Goal: Task Accomplishment & Management: Complete application form

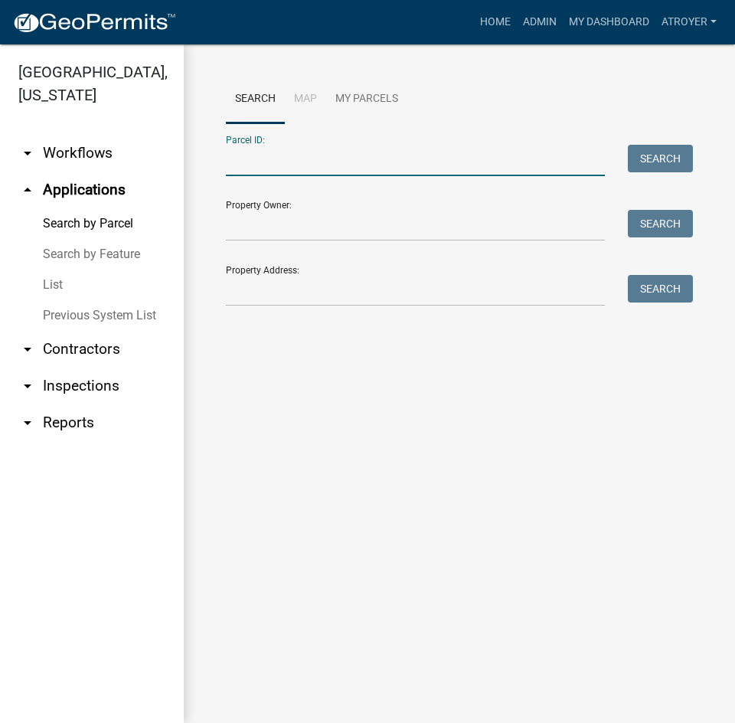
drag, startPoint x: 275, startPoint y: 163, endPoint x: 289, endPoint y: 113, distance: 51.8
click at [275, 163] on input "Parcel ID:" at bounding box center [415, 160] width 379 height 31
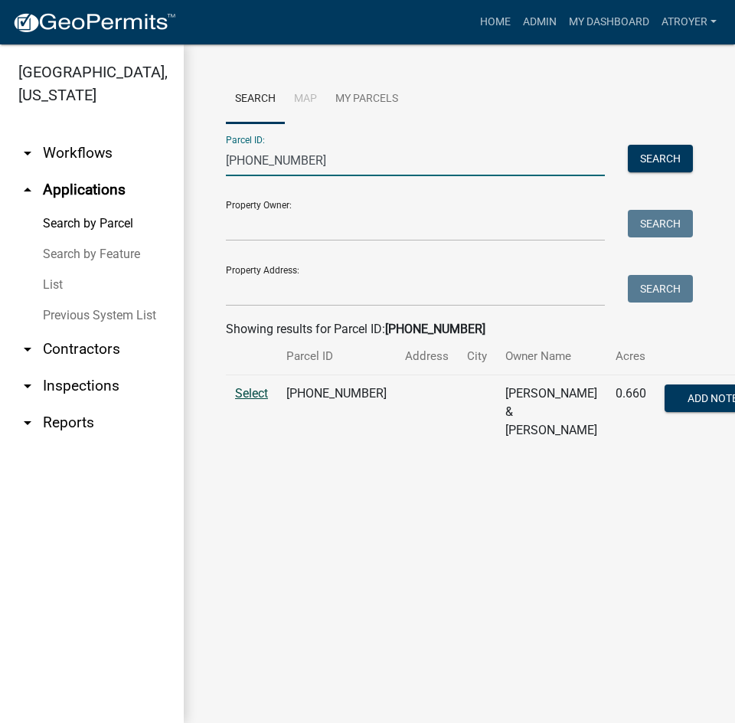
type input "[PHONE_NUMBER]"
click at [250, 400] on span "Select" at bounding box center [251, 393] width 33 height 15
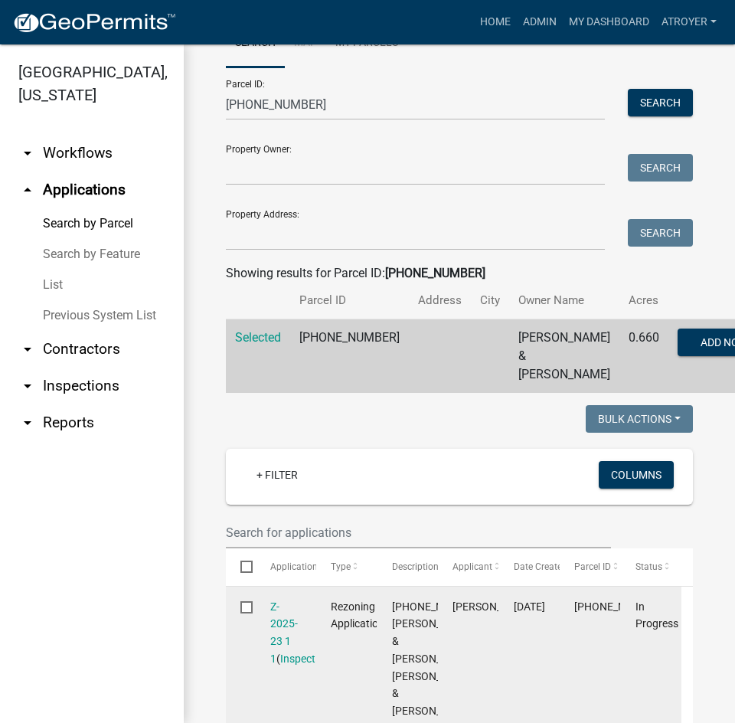
scroll to position [230, 0]
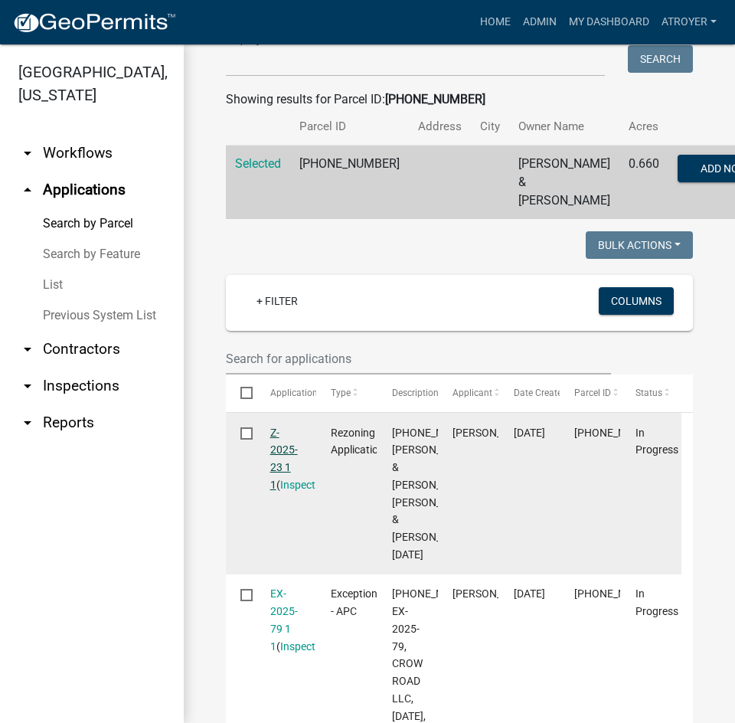
click at [275, 446] on link "Z-2025-23 1 1" at bounding box center [284, 458] width 28 height 64
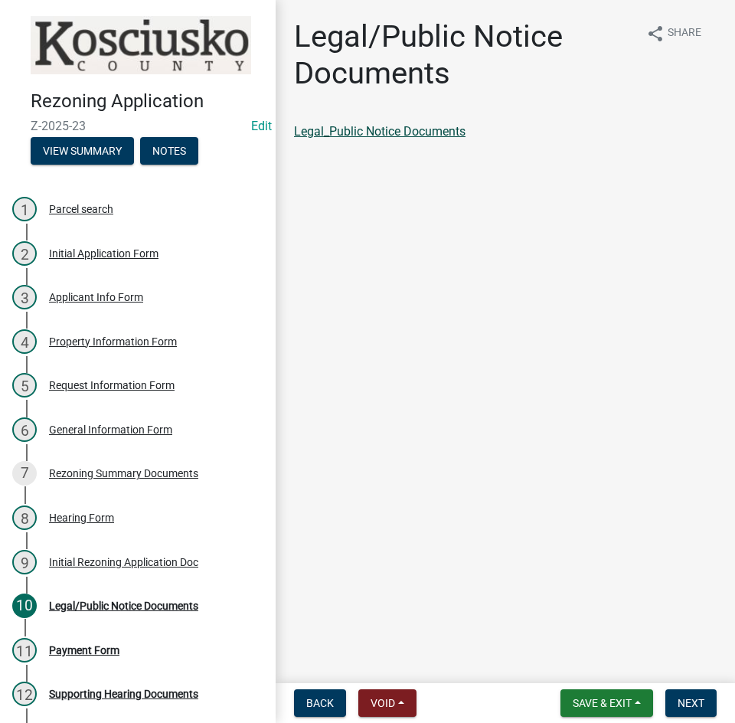
click at [434, 129] on link "Legal_Public Notice Documents" at bounding box center [379, 131] width 171 height 15
click at [694, 706] on span "Next" at bounding box center [691, 703] width 27 height 12
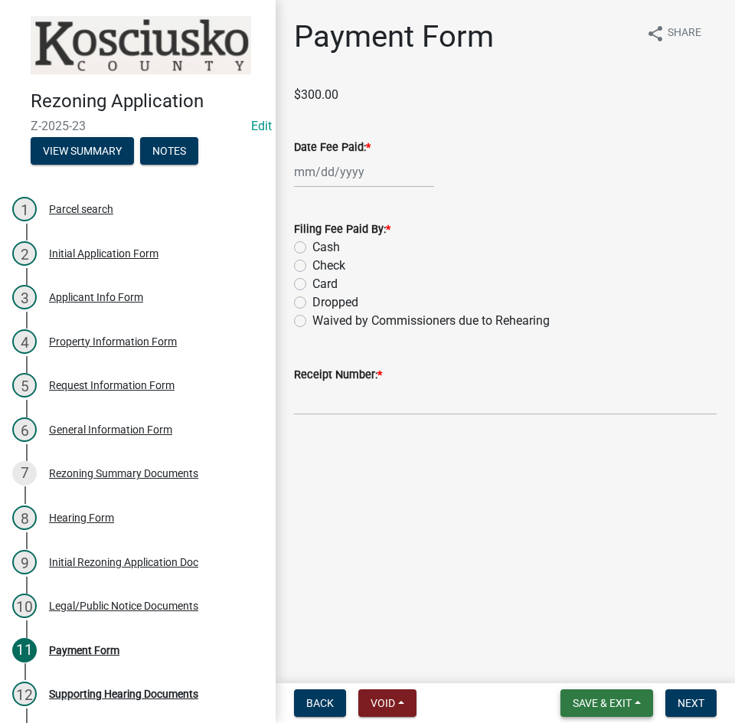
click at [596, 702] on span "Save & Exit" at bounding box center [602, 703] width 59 height 12
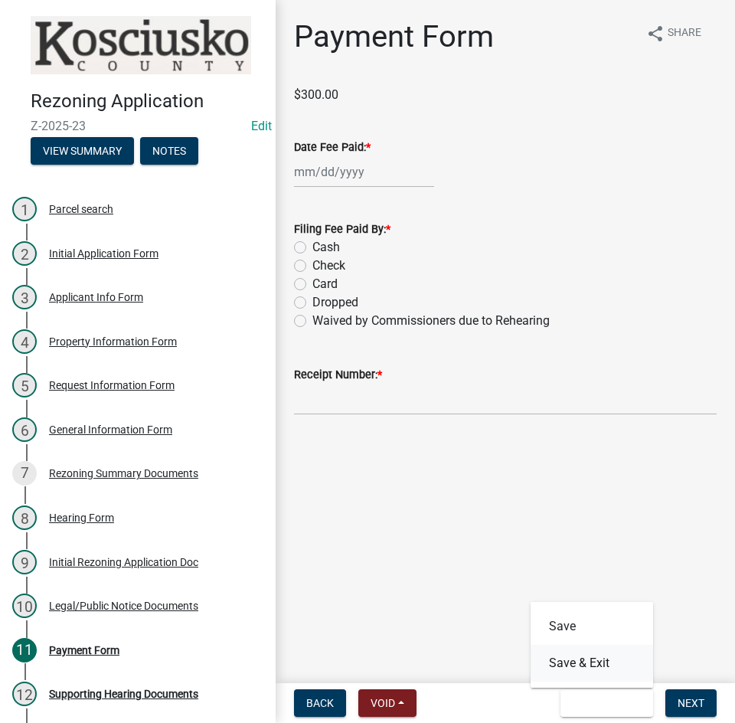
click at [590, 663] on button "Save & Exit" at bounding box center [592, 663] width 122 height 37
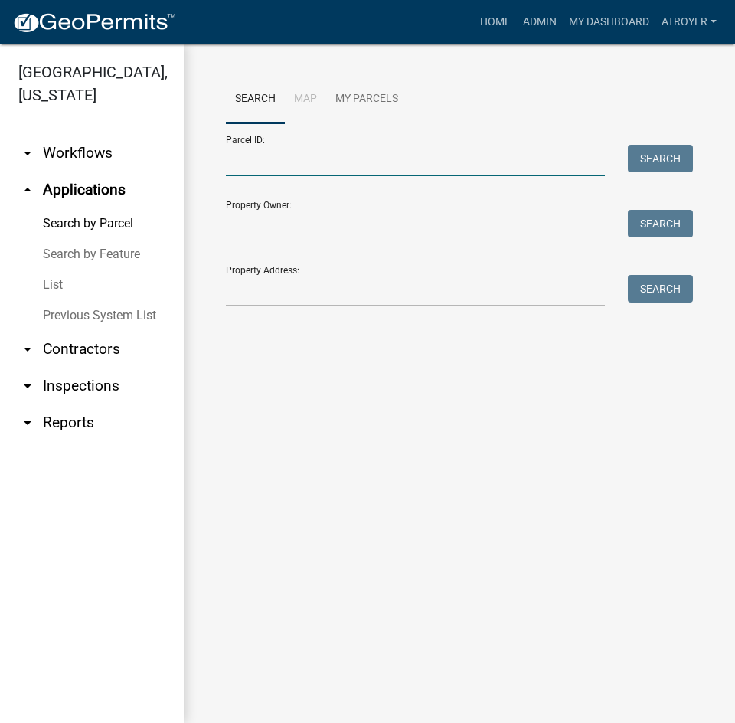
click at [353, 165] on input "Parcel ID:" at bounding box center [415, 160] width 379 height 31
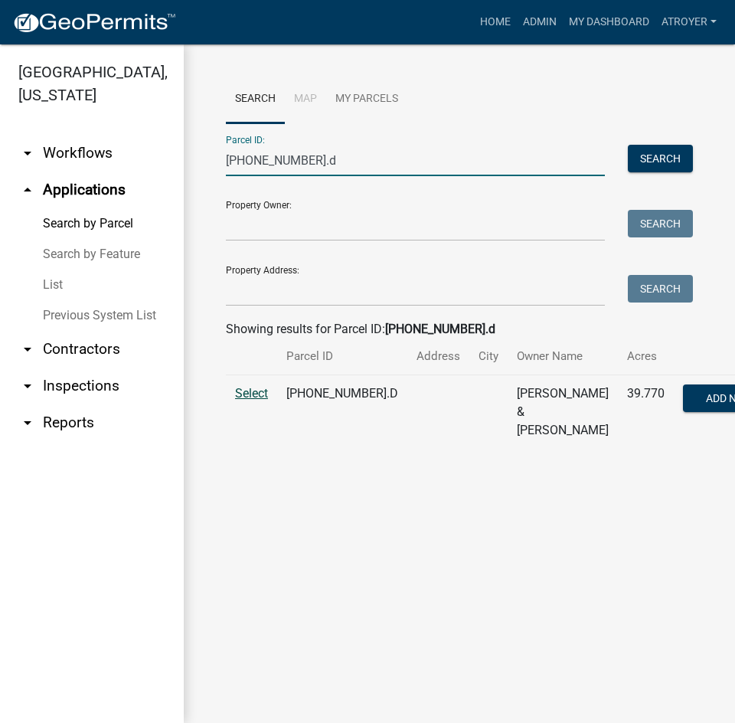
type input "023-028-003.d"
click at [250, 400] on span "Select" at bounding box center [251, 393] width 33 height 15
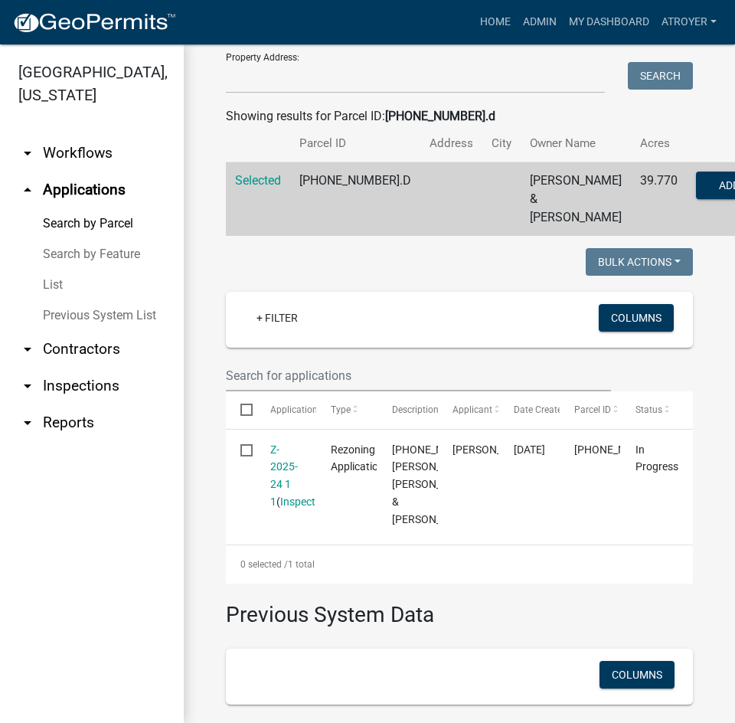
scroll to position [230, 0]
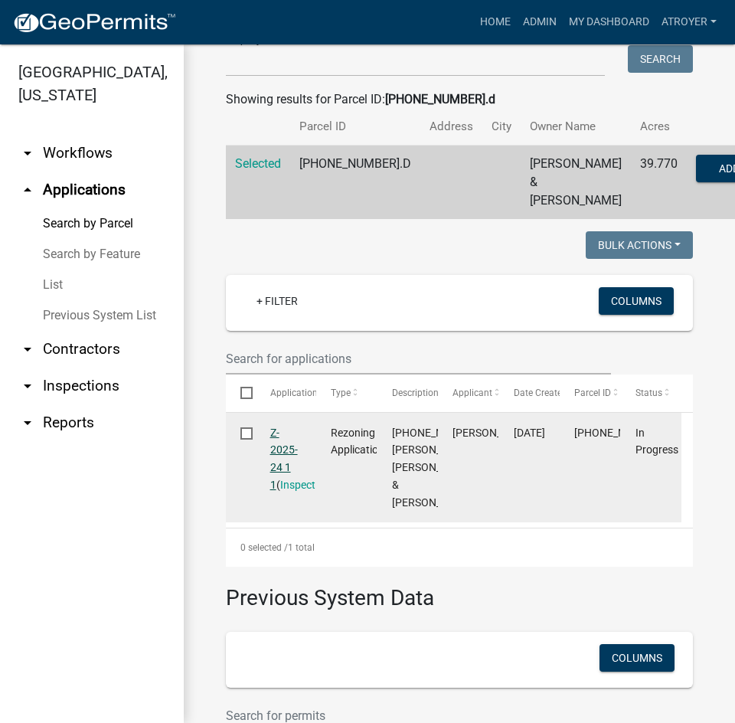
click at [282, 469] on link "Z-2025-24 1 1" at bounding box center [284, 458] width 28 height 64
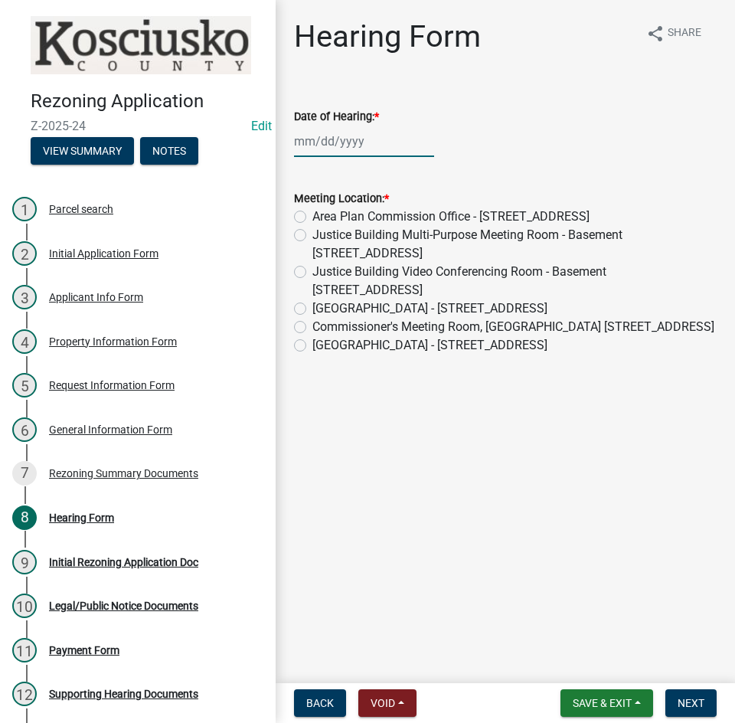
click at [351, 143] on div at bounding box center [364, 141] width 140 height 31
select select "9"
select select "2025"
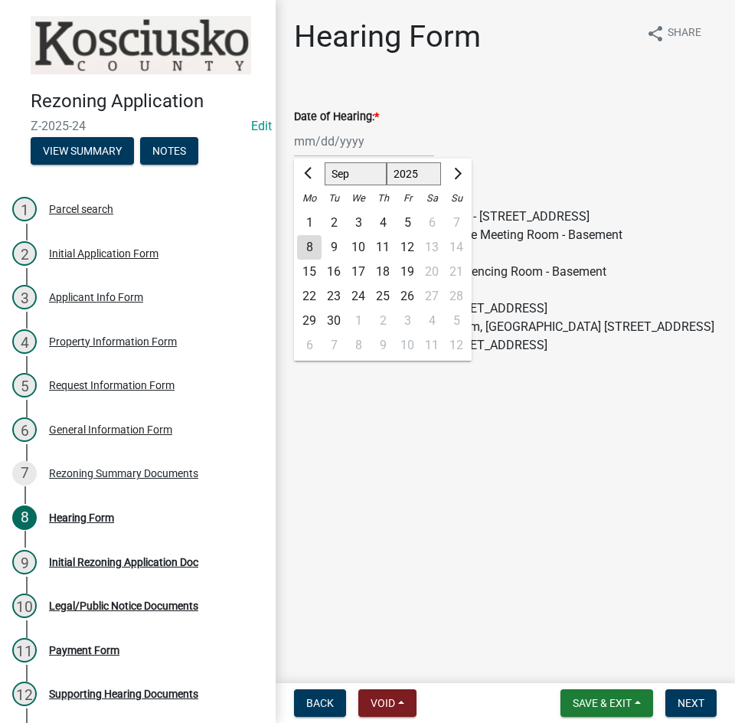
click at [349, 171] on select "Jan Feb Mar Apr May Jun Jul Aug Sep Oct Nov Dec" at bounding box center [356, 173] width 62 height 23
select select "10"
click at [325, 162] on select "Jan Feb Mar Apr May Jun Jul Aug Sep Oct Nov Dec" at bounding box center [356, 173] width 62 height 23
click at [358, 221] on div "1" at bounding box center [358, 223] width 24 height 24
type input "10/01/2025"
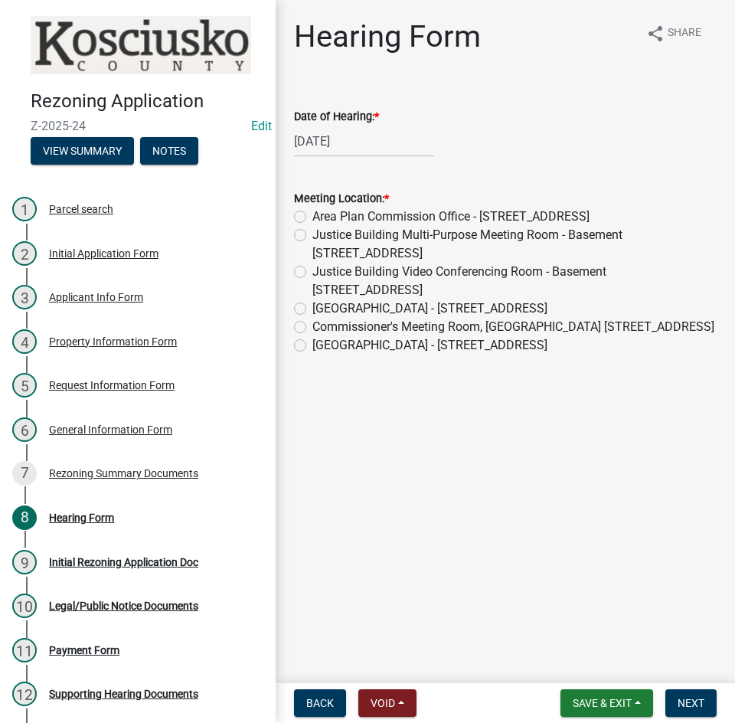
click at [312, 329] on label "Commissioner's Meeting Room, County Court House 100 W Center St. Warsaw" at bounding box center [513, 327] width 402 height 18
click at [312, 328] on input "Commissioner's Meeting Room, County Court House 100 W Center St. Warsaw" at bounding box center [317, 323] width 10 height 10
radio input "true"
click at [680, 704] on span "Next" at bounding box center [691, 703] width 27 height 12
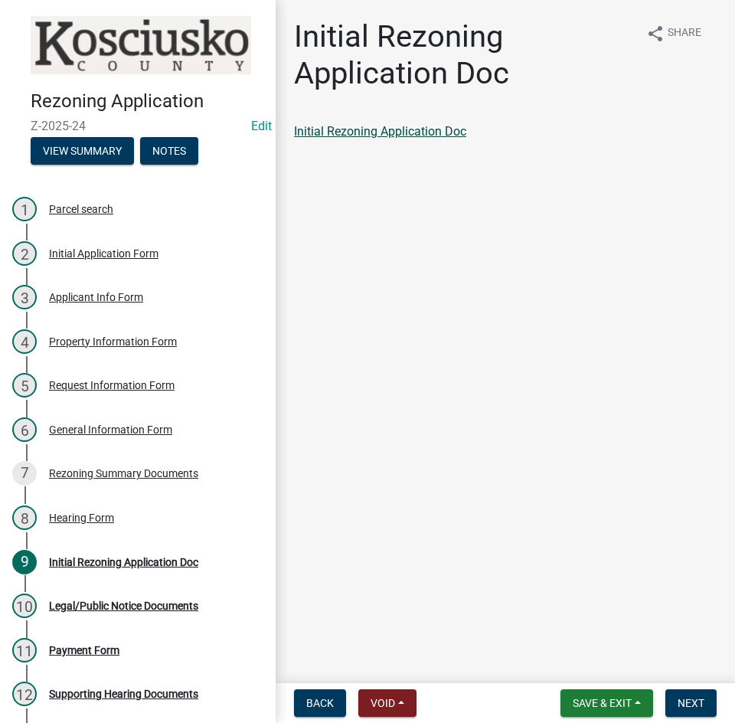
click at [400, 129] on link "Initial Rezoning Application Doc" at bounding box center [380, 131] width 172 height 15
click at [687, 705] on span "Next" at bounding box center [691, 703] width 27 height 12
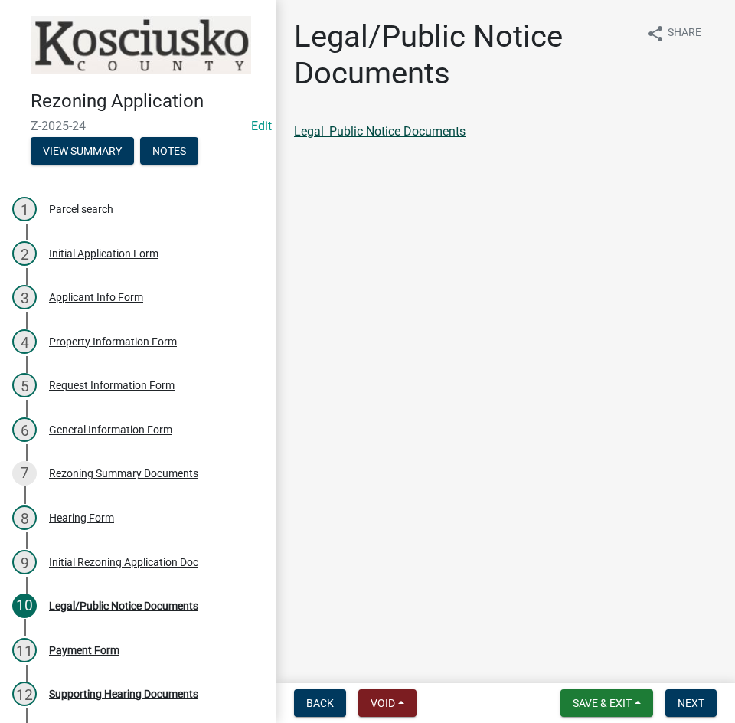
click at [424, 130] on link "Legal_Public Notice Documents" at bounding box center [379, 131] width 171 height 15
click at [689, 699] on span "Next" at bounding box center [691, 703] width 27 height 12
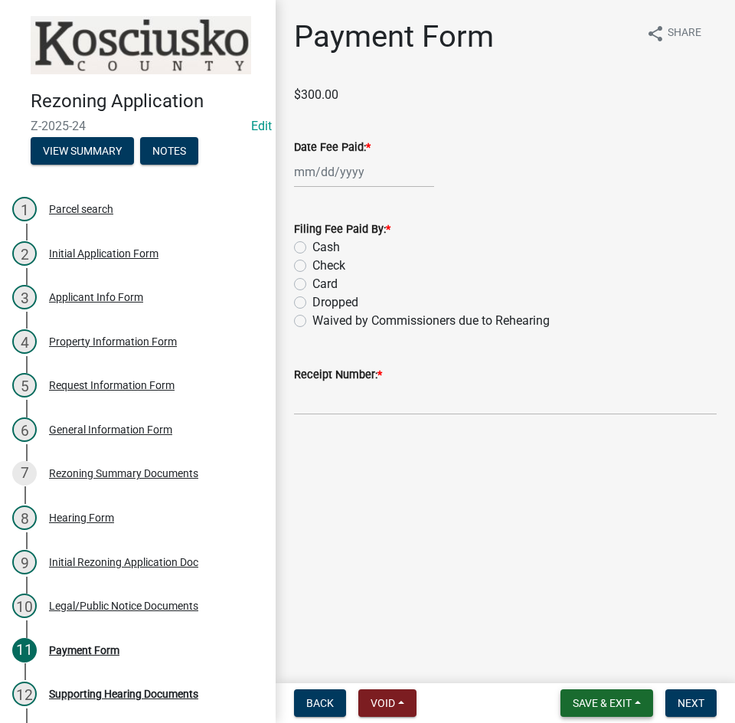
click at [580, 698] on span "Save & Exit" at bounding box center [602, 703] width 59 height 12
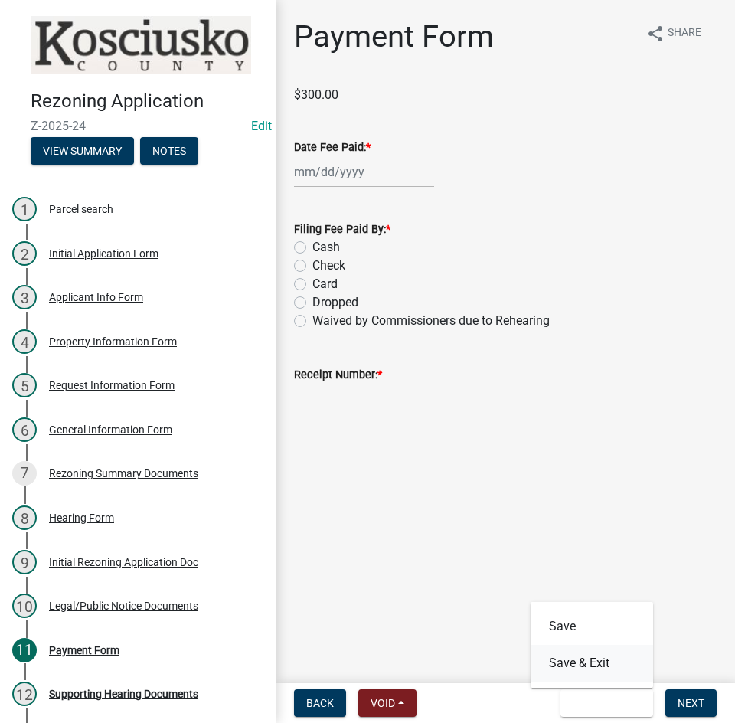
click at [582, 658] on button "Save & Exit" at bounding box center [592, 663] width 122 height 37
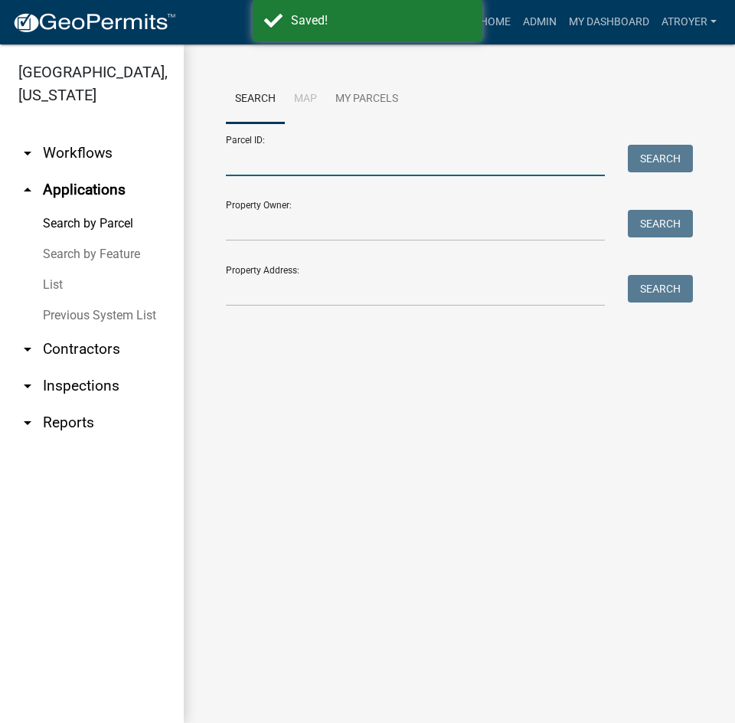
click at [399, 162] on input "Parcel ID:" at bounding box center [415, 160] width 379 height 31
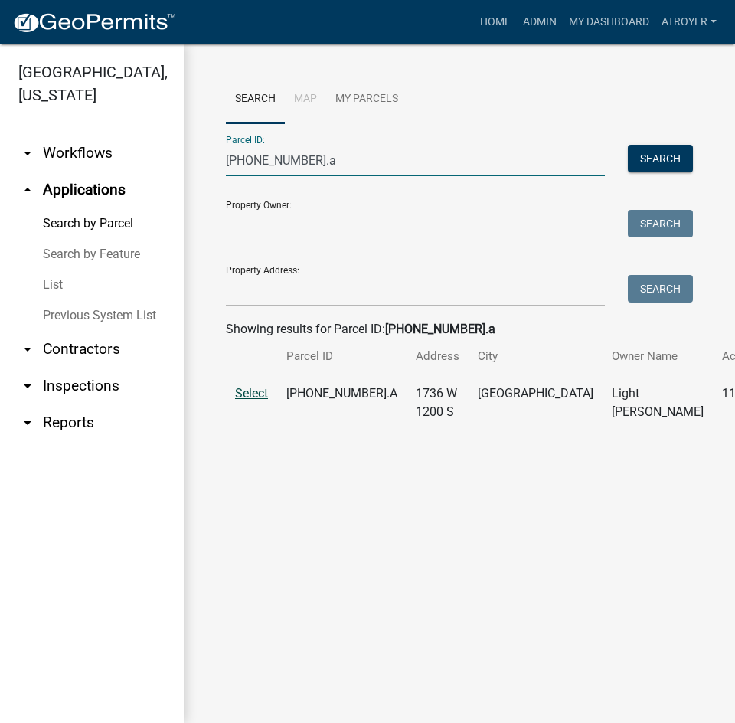
type input "035-063-001.a"
click at [256, 400] on span "Select" at bounding box center [251, 393] width 33 height 15
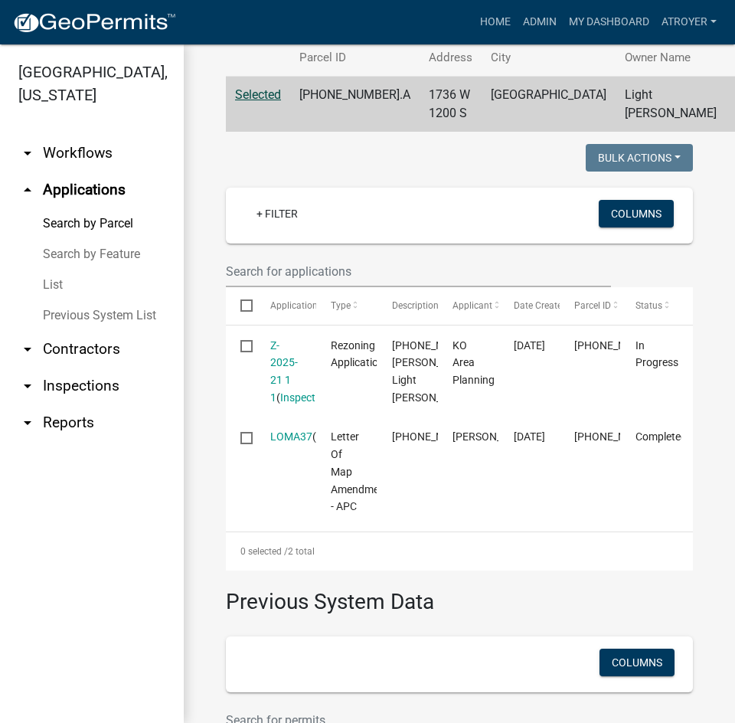
scroll to position [306, 0]
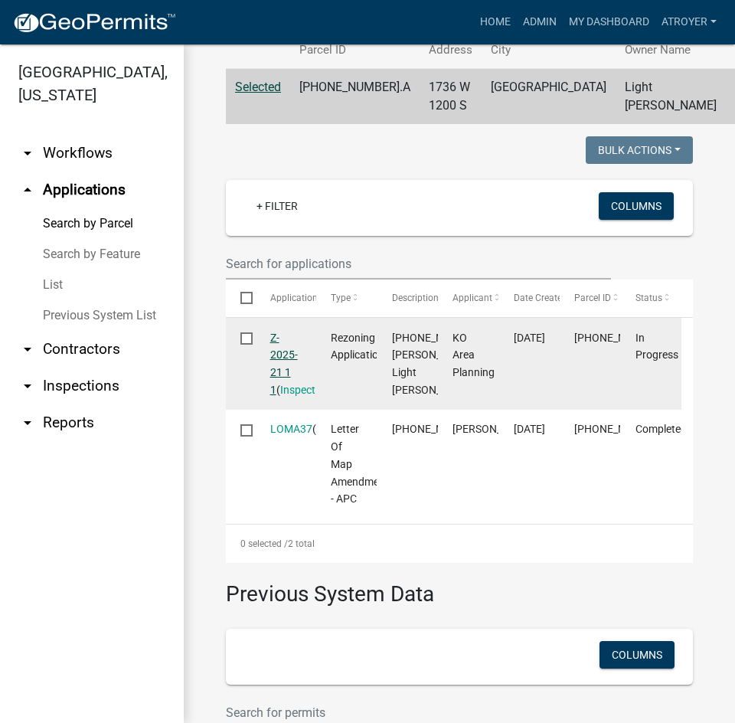
click at [282, 388] on link "Z-2025-21 1 1" at bounding box center [284, 363] width 28 height 64
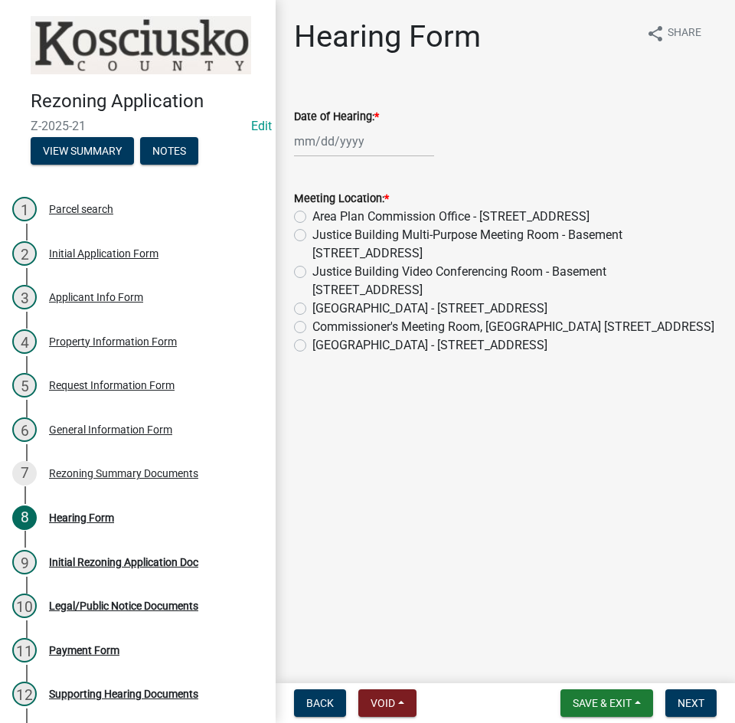
select select "9"
select select "2025"
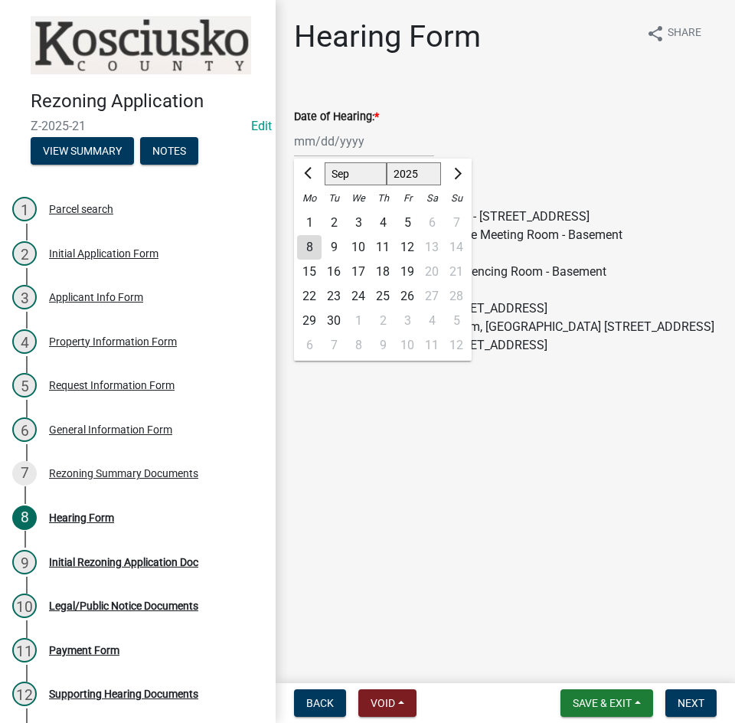
click at [376, 142] on div "Jan Feb Mar Apr May Jun Jul Aug Sep Oct Nov Dec 1525 1526 1527 1528 1529 1530 1…" at bounding box center [364, 141] width 140 height 31
click at [340, 176] on select "Jan Feb Mar Apr May Jun Jul Aug Sep Oct Nov Dec" at bounding box center [356, 173] width 62 height 23
select select "10"
click at [325, 162] on select "Jan Feb Mar Apr May Jun Jul Aug Sep Oct Nov Dec" at bounding box center [356, 173] width 62 height 23
click at [357, 224] on div "1" at bounding box center [358, 223] width 24 height 24
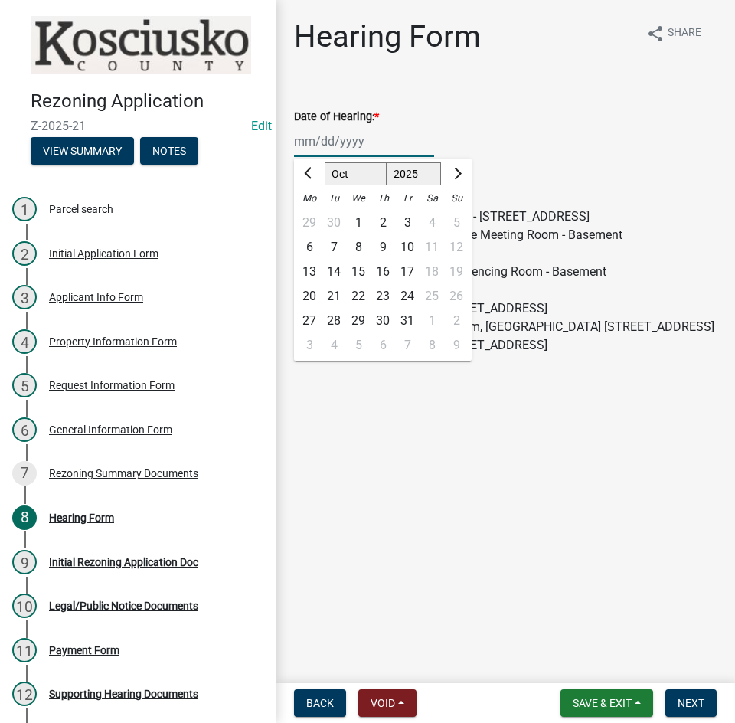
type input "10/01/2025"
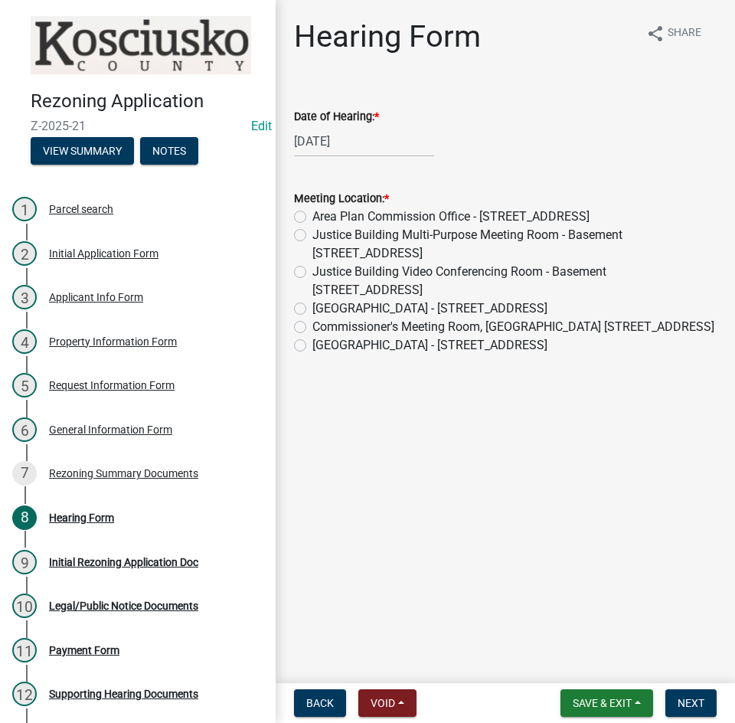
click at [312, 327] on label "Commissioner's Meeting Room, County Court House 100 W Center St. Warsaw" at bounding box center [513, 327] width 402 height 18
click at [312, 327] on input "Commissioner's Meeting Room, County Court House 100 W Center St. Warsaw" at bounding box center [317, 323] width 10 height 10
radio input "true"
click at [687, 699] on span "Next" at bounding box center [691, 703] width 27 height 12
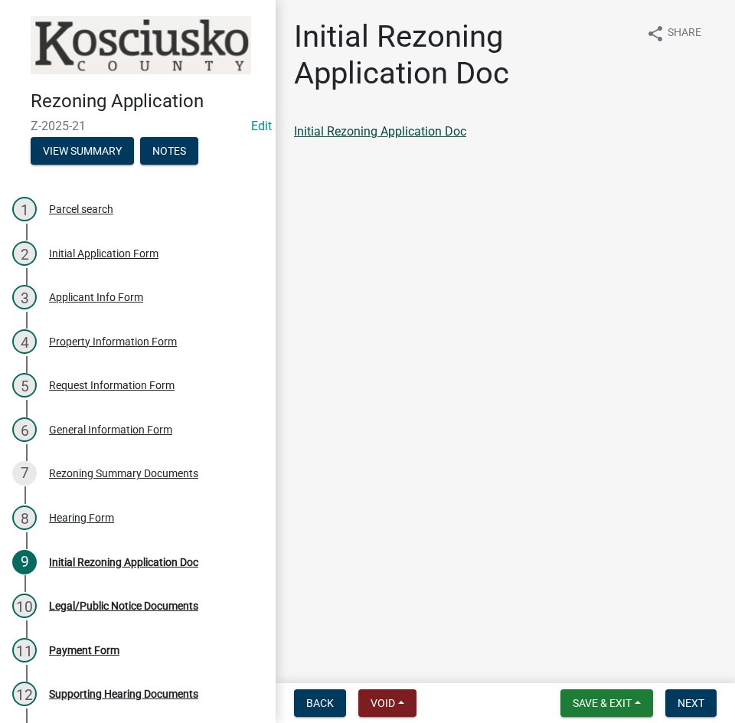
click at [407, 126] on link "Initial Rezoning Application Doc" at bounding box center [380, 131] width 172 height 15
click at [680, 697] on span "Next" at bounding box center [691, 703] width 27 height 12
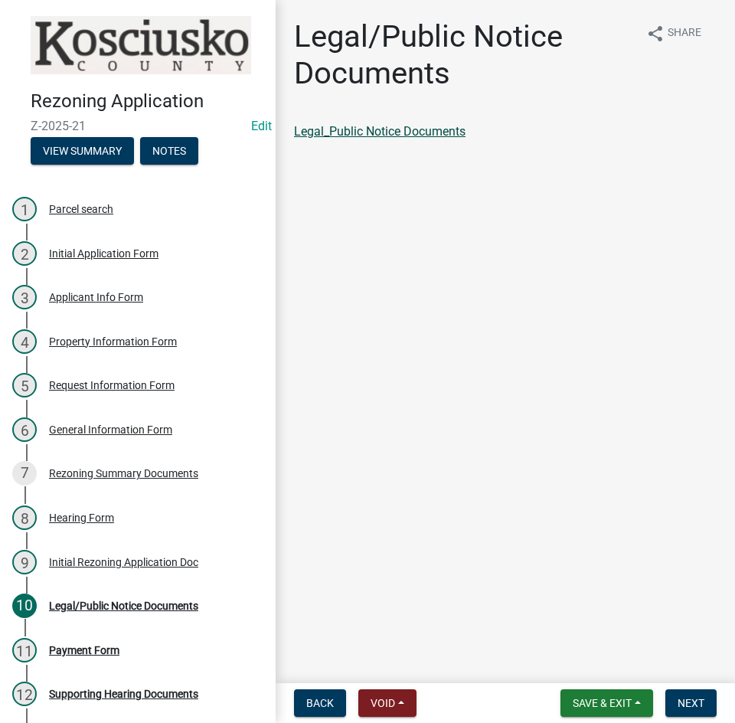
click at [401, 131] on link "Legal_Public Notice Documents" at bounding box center [379, 131] width 171 height 15
click at [697, 706] on span "Next" at bounding box center [691, 703] width 27 height 12
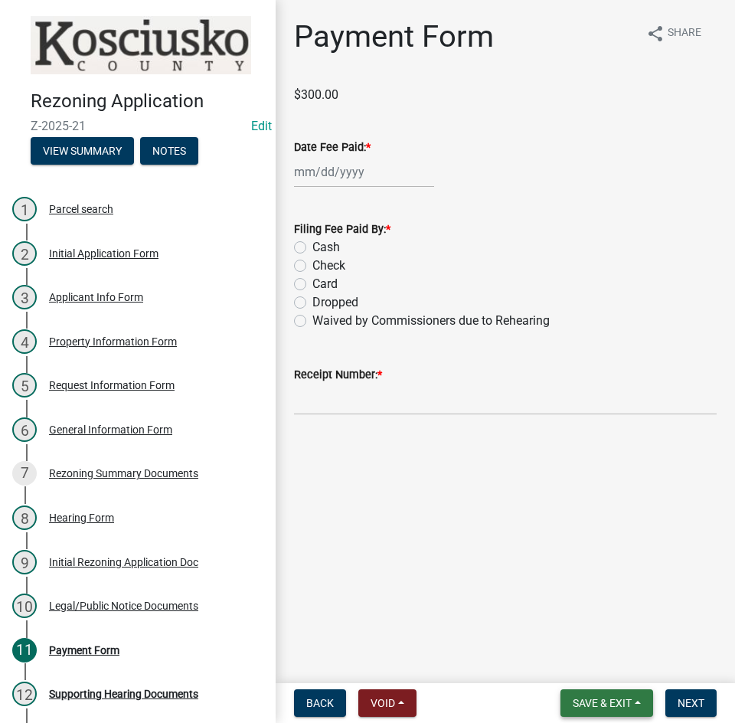
click at [586, 698] on span "Save & Exit" at bounding box center [602, 703] width 59 height 12
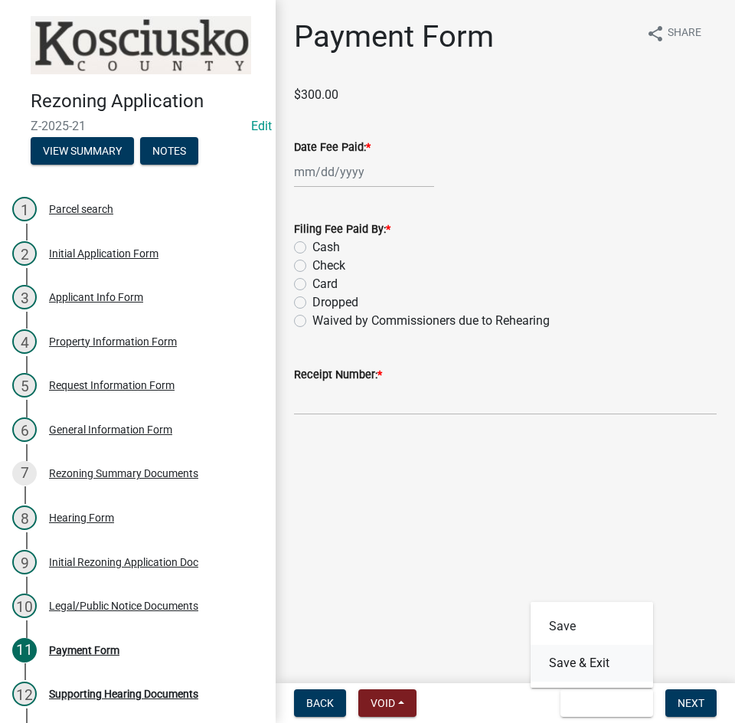
click at [581, 658] on button "Save & Exit" at bounding box center [592, 663] width 122 height 37
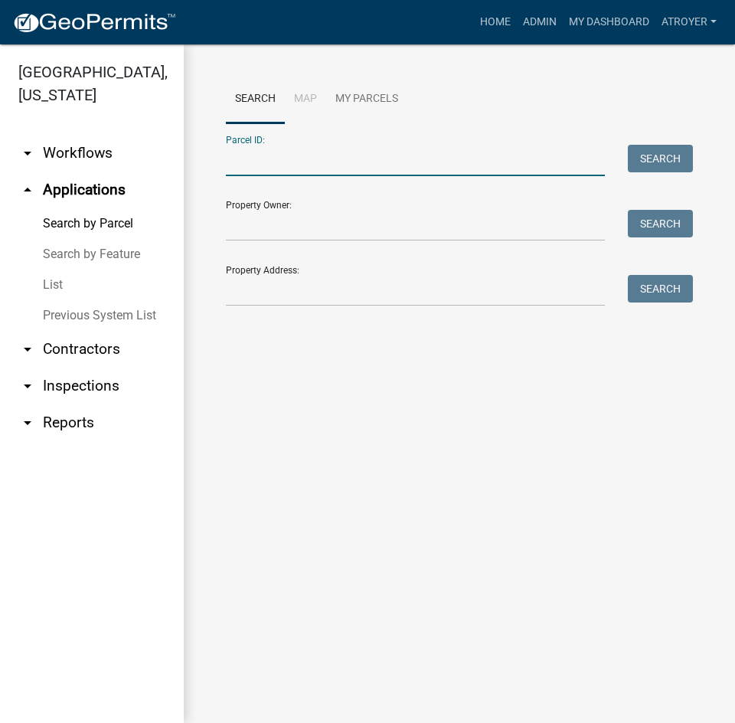
click at [315, 160] on input "Parcel ID:" at bounding box center [415, 160] width 379 height 31
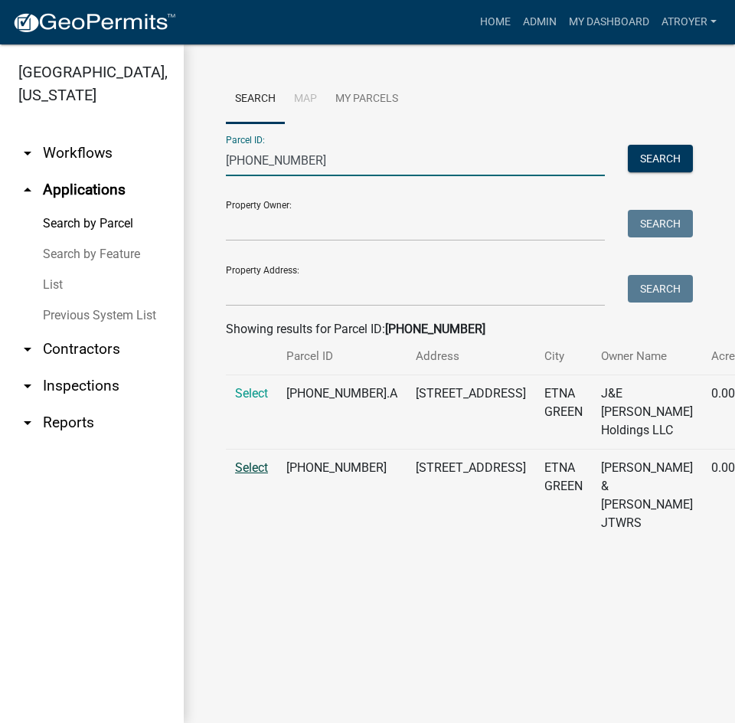
type input "012-059-052"
click at [255, 475] on span "Select" at bounding box center [251, 467] width 33 height 15
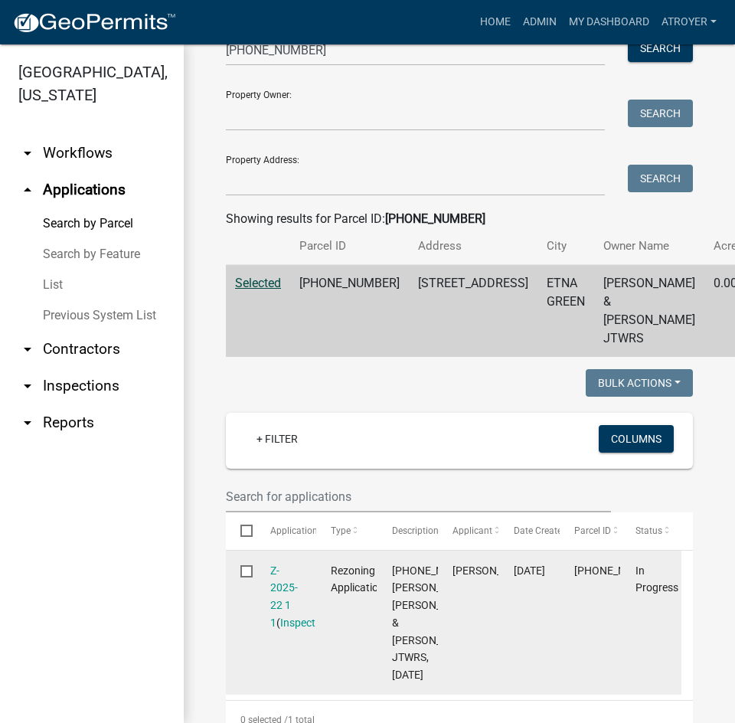
scroll to position [306, 0]
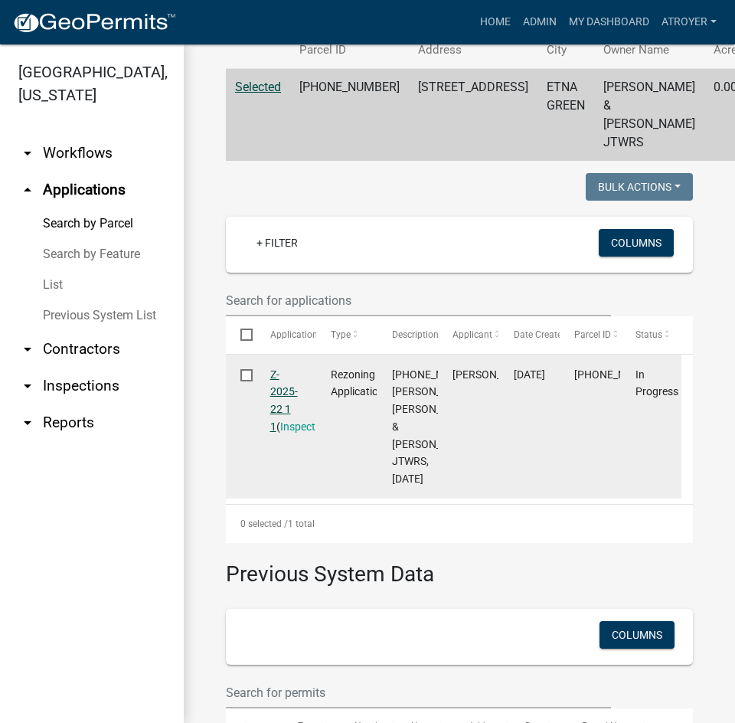
click at [277, 426] on link "Z-2025-22 1 1" at bounding box center [284, 400] width 28 height 64
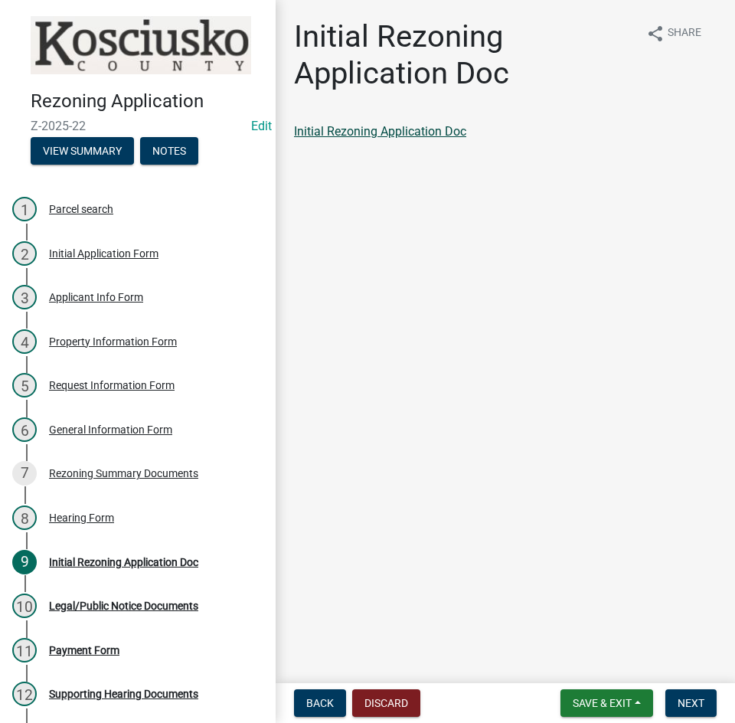
click at [377, 129] on link "Initial Rezoning Application Doc" at bounding box center [380, 131] width 172 height 15
click at [674, 693] on button "Next" at bounding box center [690, 703] width 51 height 28
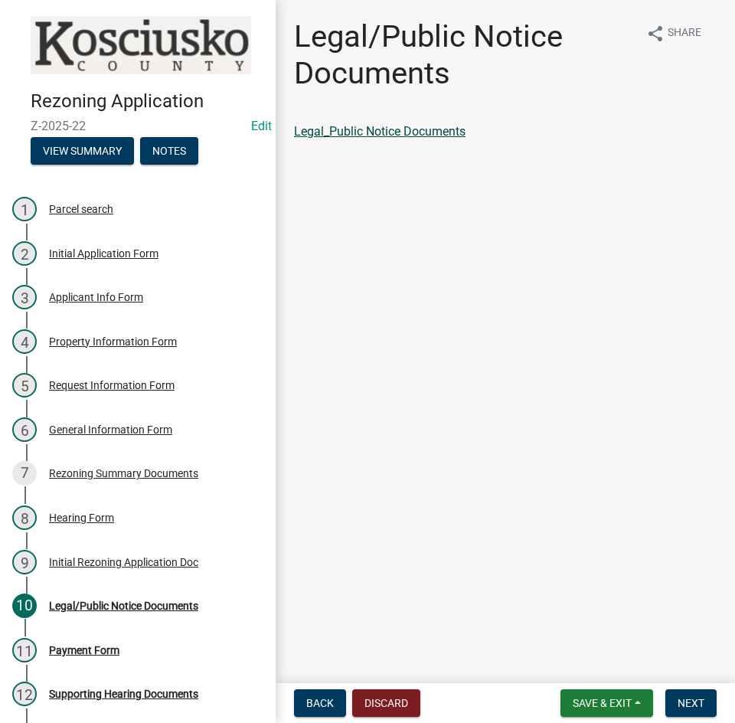
click at [357, 129] on link "Legal_Public Notice Documents" at bounding box center [379, 131] width 171 height 15
click at [686, 690] on button "Next" at bounding box center [690, 703] width 51 height 28
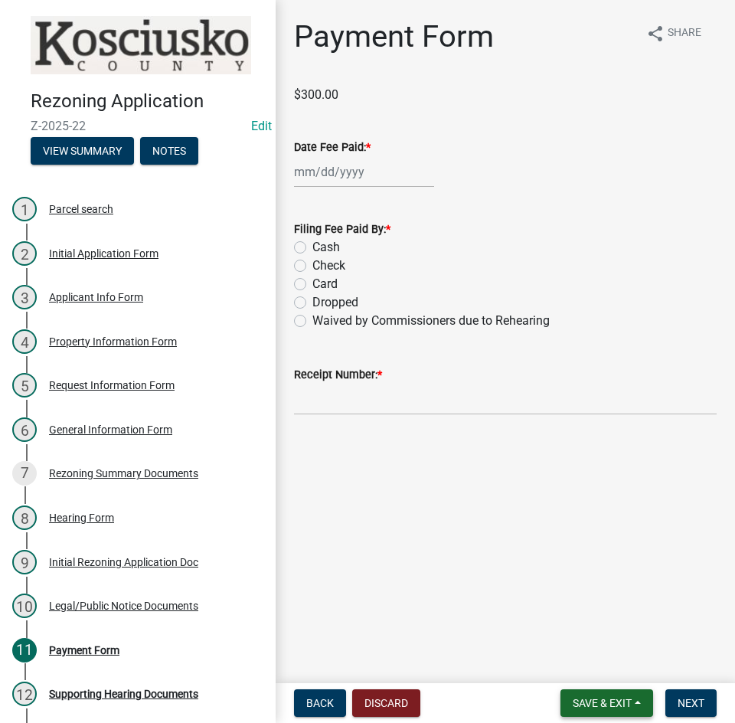
click at [611, 699] on span "Save & Exit" at bounding box center [602, 703] width 59 height 12
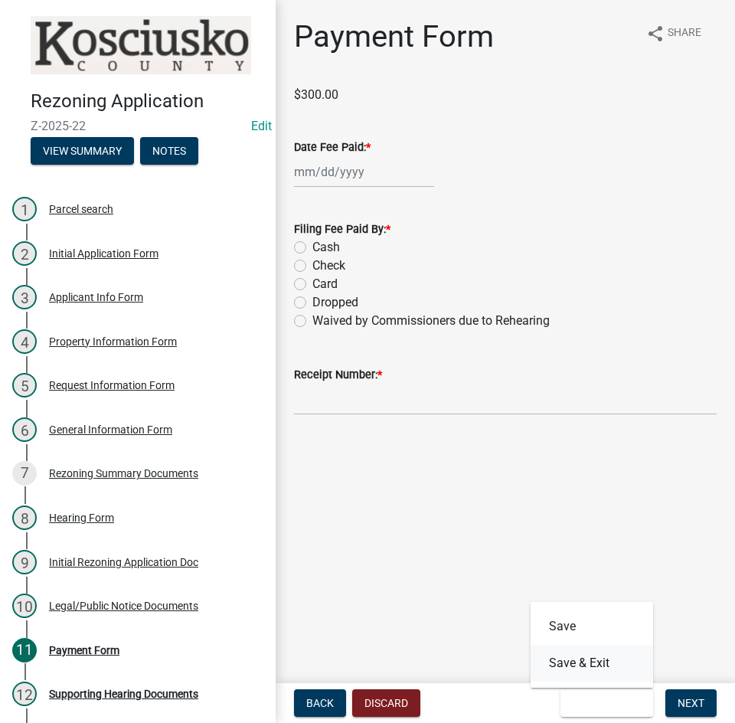
click at [565, 667] on button "Save & Exit" at bounding box center [592, 663] width 122 height 37
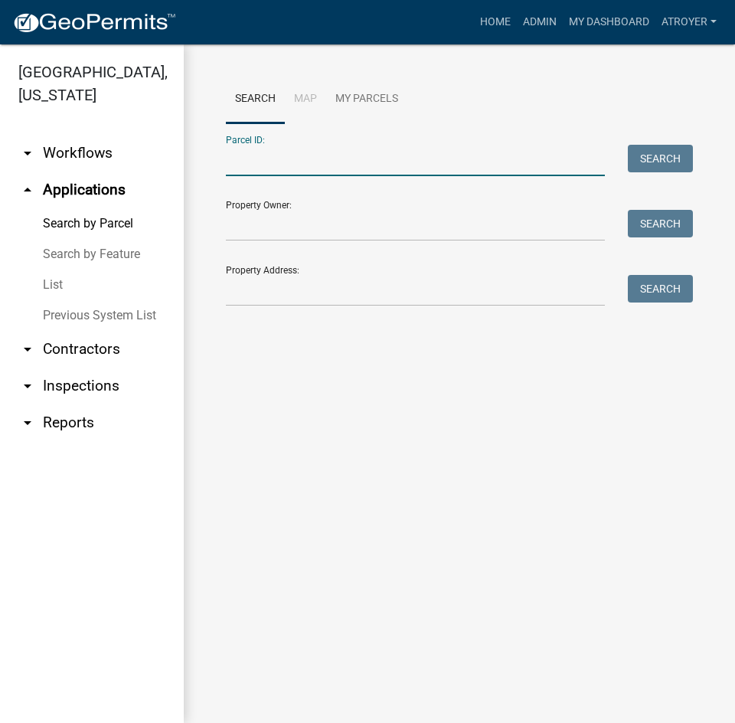
click at [318, 155] on input "Parcel ID:" at bounding box center [415, 160] width 379 height 31
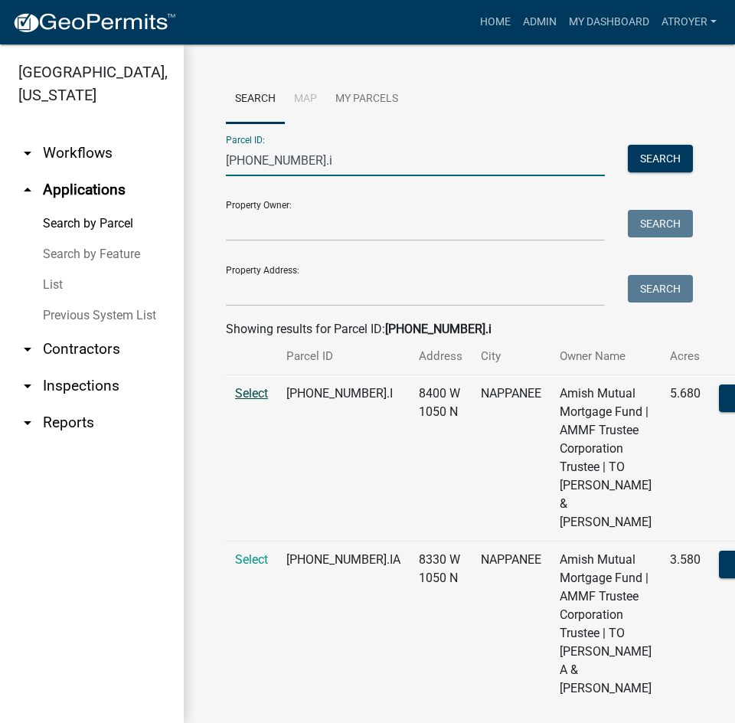
type input "023-045-002.i"
click at [253, 400] on span "Select" at bounding box center [251, 393] width 33 height 15
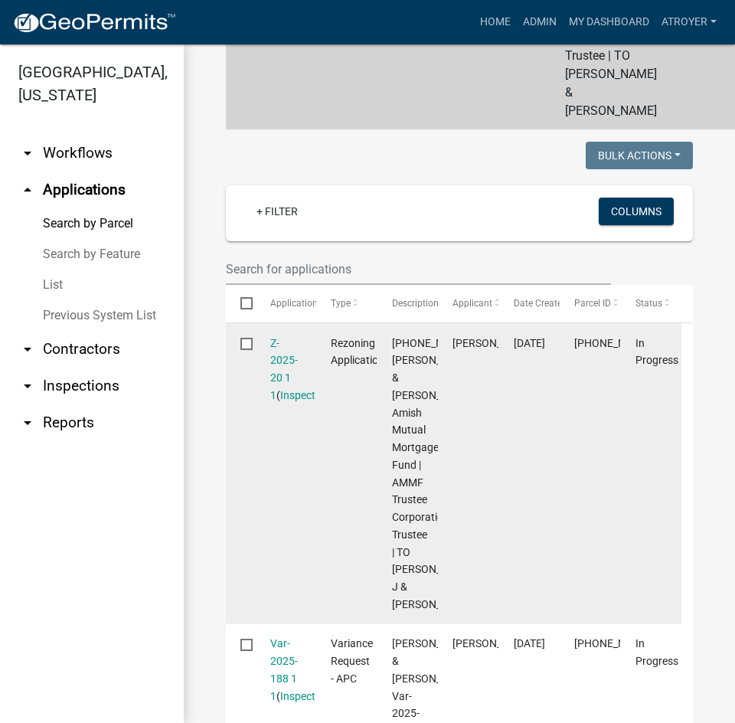
scroll to position [230, 0]
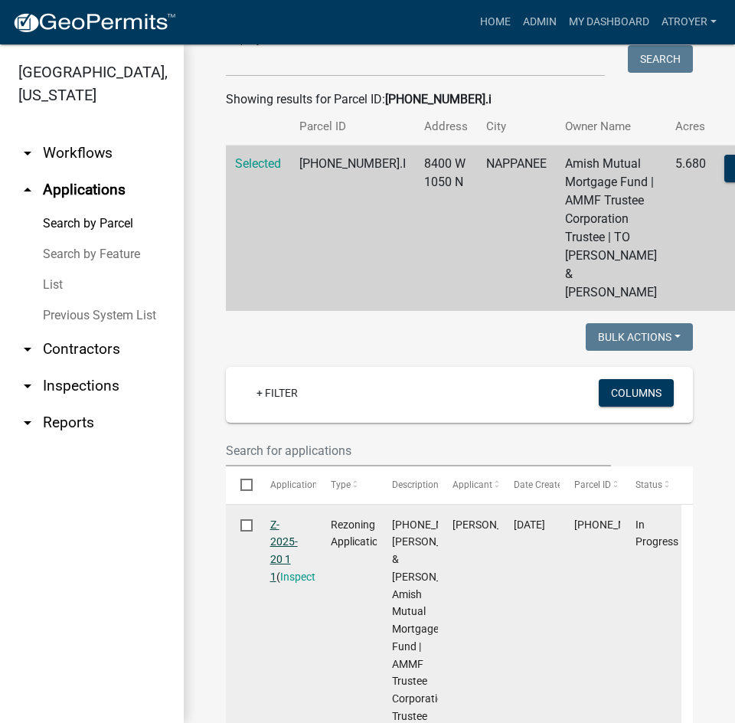
click at [277, 583] on link "Z-2025-20 1 1" at bounding box center [284, 550] width 28 height 64
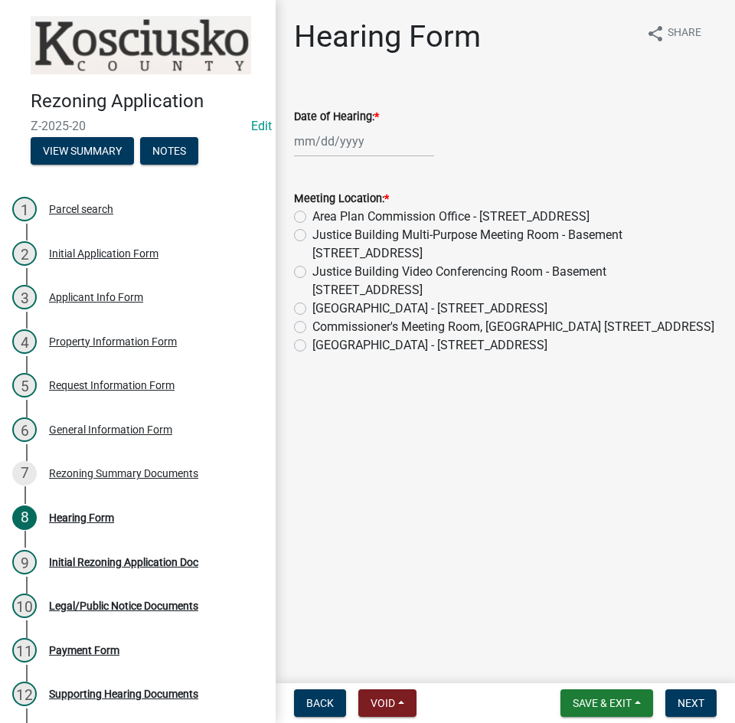
click at [372, 148] on div at bounding box center [364, 141] width 140 height 31
select select "9"
select select "2025"
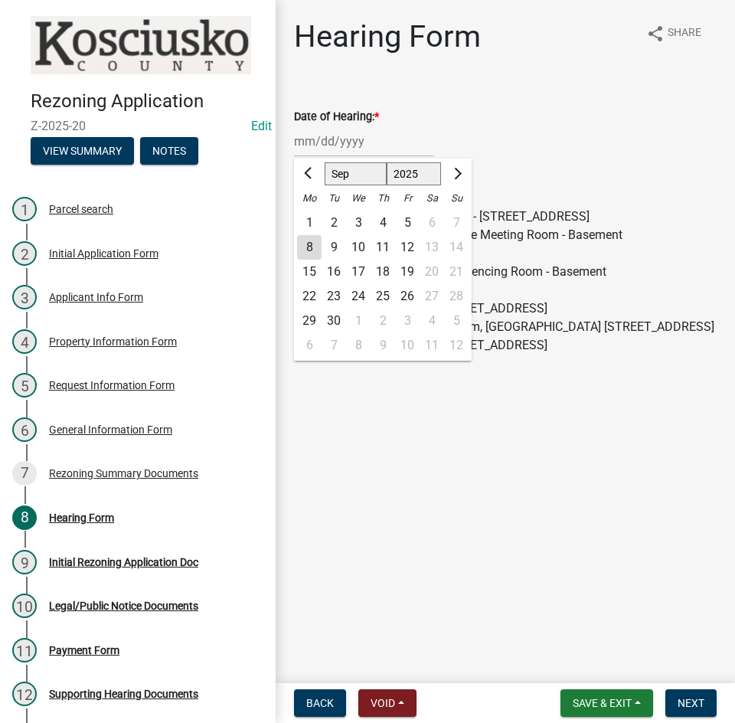
click at [348, 178] on select "Jan Feb Mar Apr May Jun Jul Aug Sep Oct Nov Dec" at bounding box center [356, 173] width 62 height 23
select select "10"
click at [325, 162] on select "Jan Feb Mar Apr May Jun Jul Aug Sep Oct Nov Dec" at bounding box center [356, 173] width 62 height 23
click at [360, 221] on div "1" at bounding box center [358, 223] width 24 height 24
type input "10/01/2025"
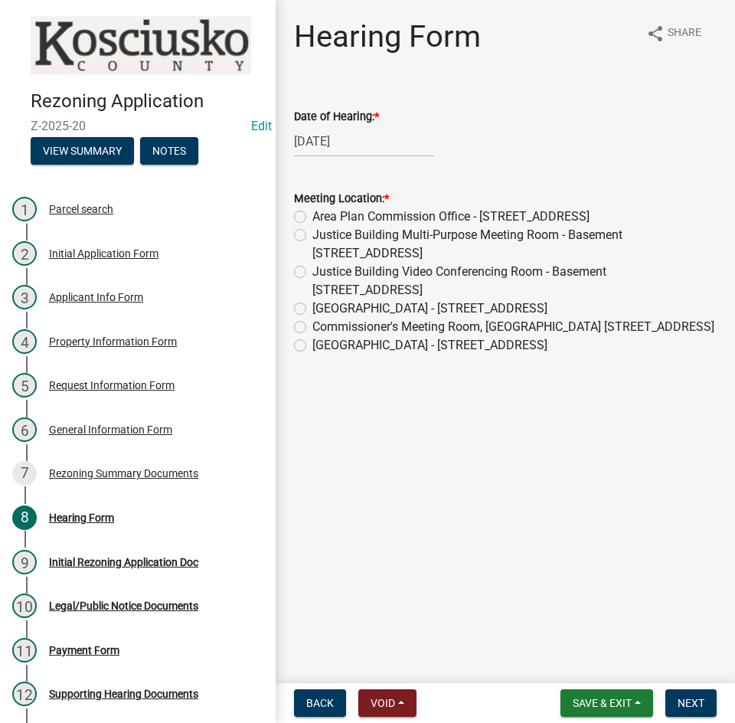
click at [312, 328] on label "Commissioner's Meeting Room, County Court House 100 W Center St. Warsaw" at bounding box center [513, 327] width 402 height 18
click at [312, 328] on input "Commissioner's Meeting Room, County Court House 100 W Center St. Warsaw" at bounding box center [317, 323] width 10 height 10
radio input "true"
click at [694, 697] on span "Next" at bounding box center [691, 703] width 27 height 12
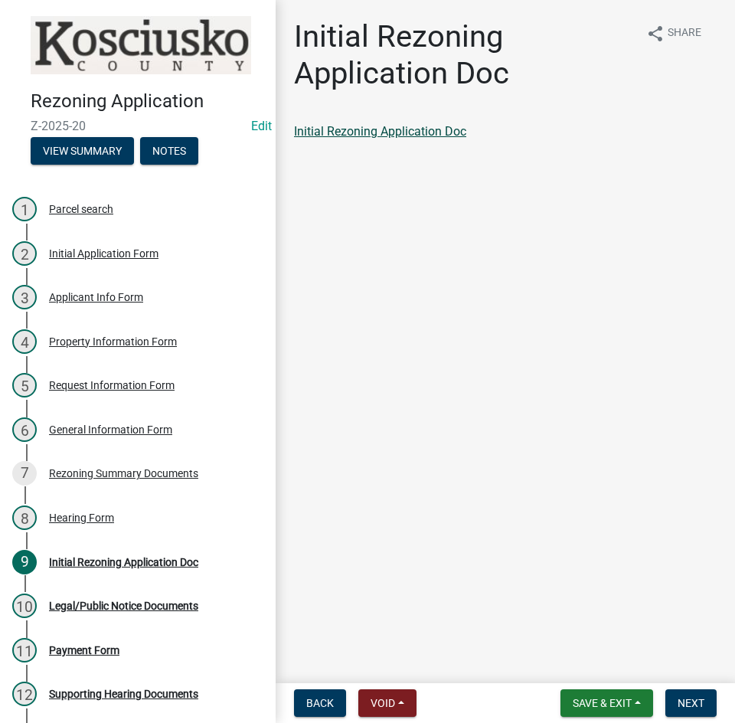
click at [384, 128] on link "Initial Rezoning Application Doc" at bounding box center [380, 131] width 172 height 15
click at [680, 697] on span "Next" at bounding box center [691, 703] width 27 height 12
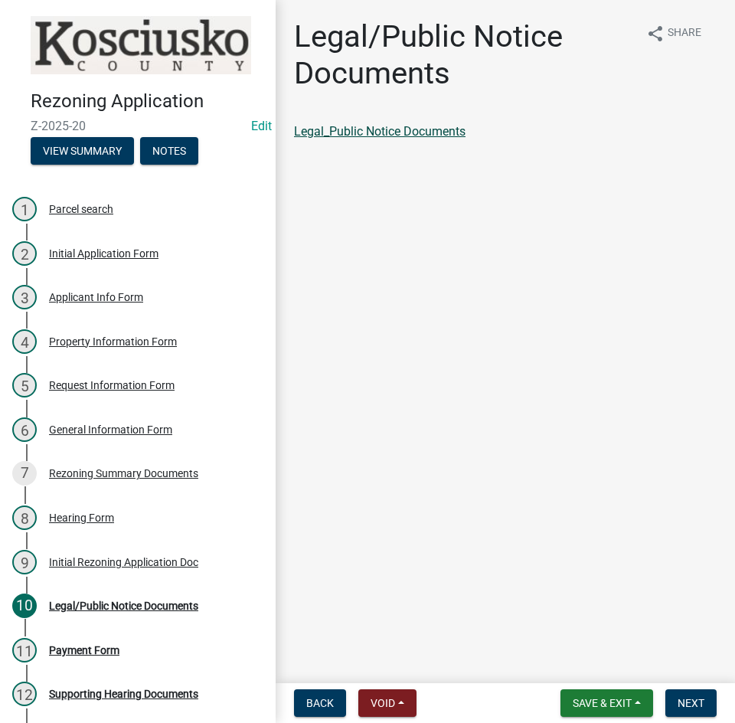
click at [433, 134] on link "Legal_Public Notice Documents" at bounding box center [379, 131] width 171 height 15
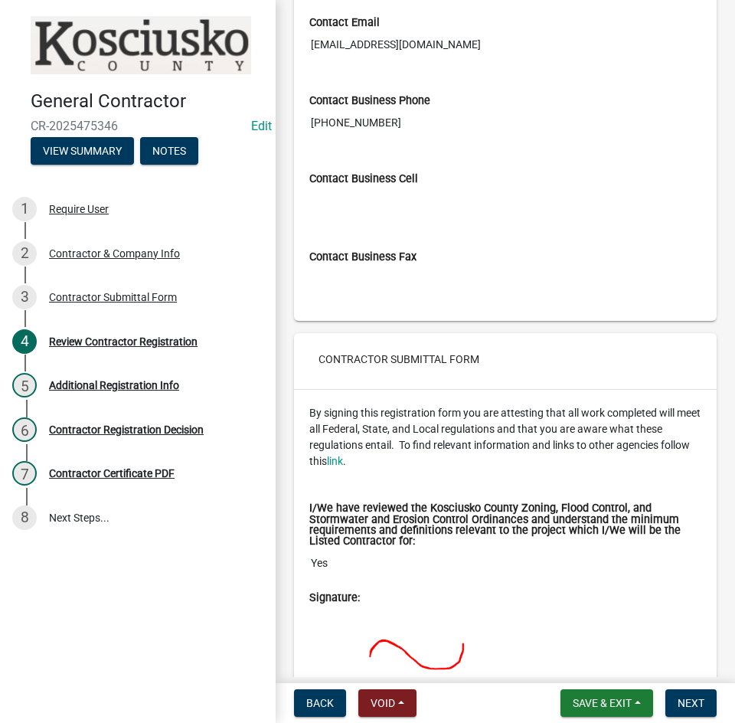
scroll to position [1914, 0]
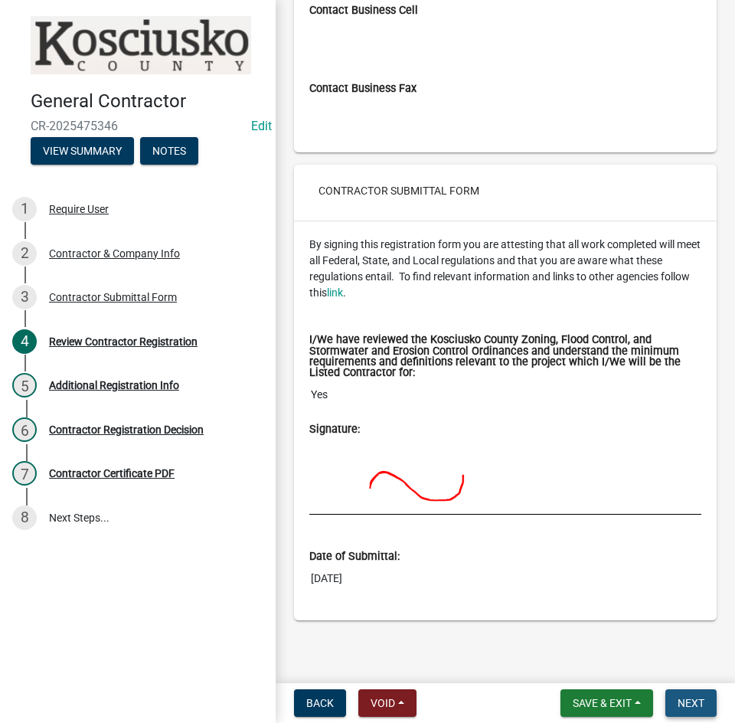
click at [678, 697] on span "Next" at bounding box center [691, 703] width 27 height 12
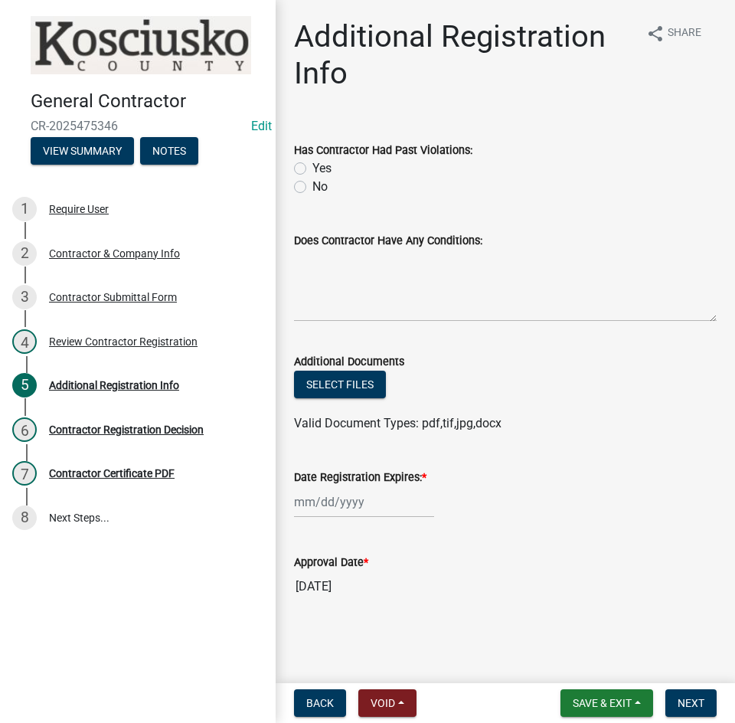
click at [312, 191] on label "No" at bounding box center [319, 187] width 15 height 18
click at [312, 188] on input "No" at bounding box center [317, 183] width 10 height 10
radio input "true"
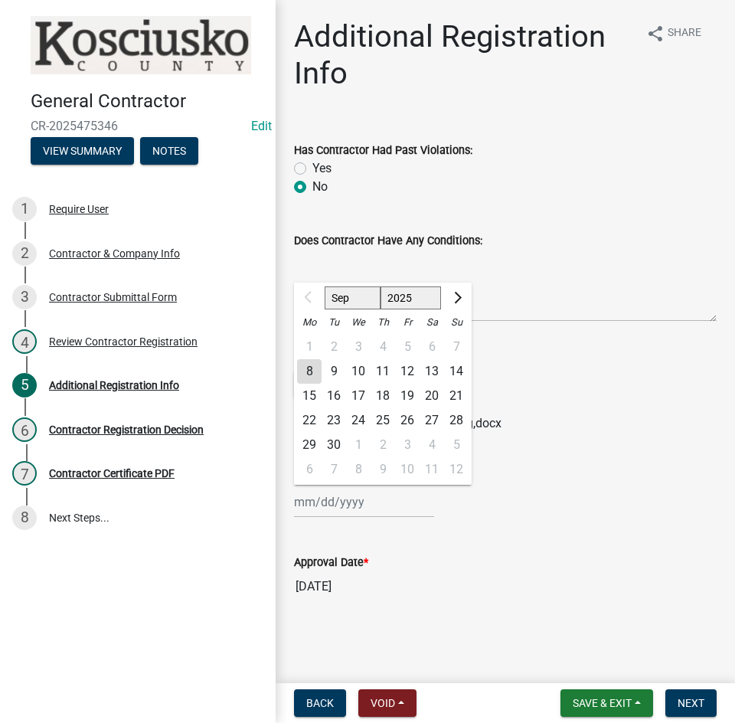
click at [391, 501] on div "Sep Oct Nov Dec 2025 2026 2027 2028 2029 2030 2031 2032 2033 2034 2035 2036 203…" at bounding box center [364, 501] width 140 height 31
click at [397, 301] on select "2025 2026 2027 2028 2029 2030 2031 2032 2033 2034 2035 2036 2037 2038 2039 2040…" at bounding box center [410, 297] width 61 height 23
select select "2026"
click at [380, 286] on select "2025 2026 2027 2028 2029 2030 2031 2032 2033 2034 2035 2036 2037 2038 2039 2040…" at bounding box center [410, 297] width 61 height 23
click at [331, 370] on div "8" at bounding box center [334, 371] width 24 height 24
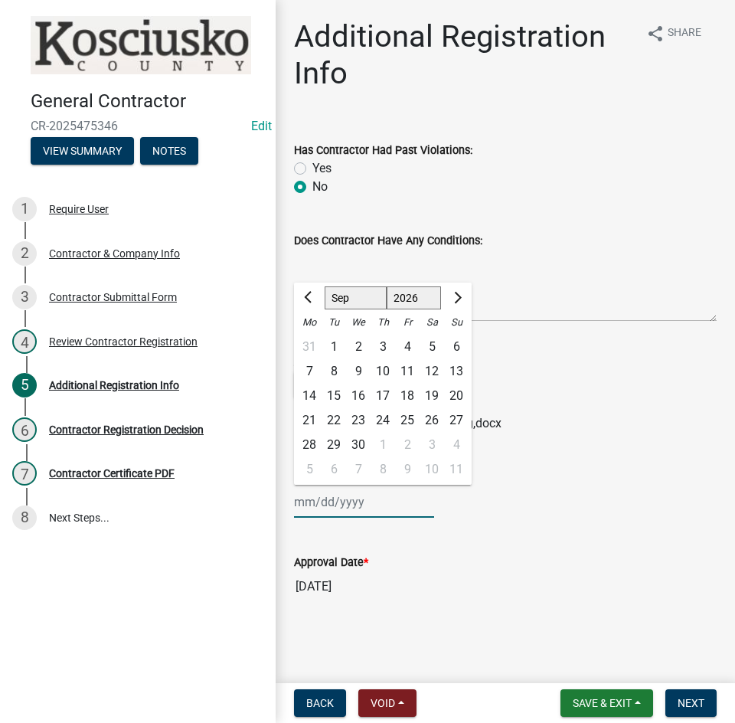
type input "09/08/2026"
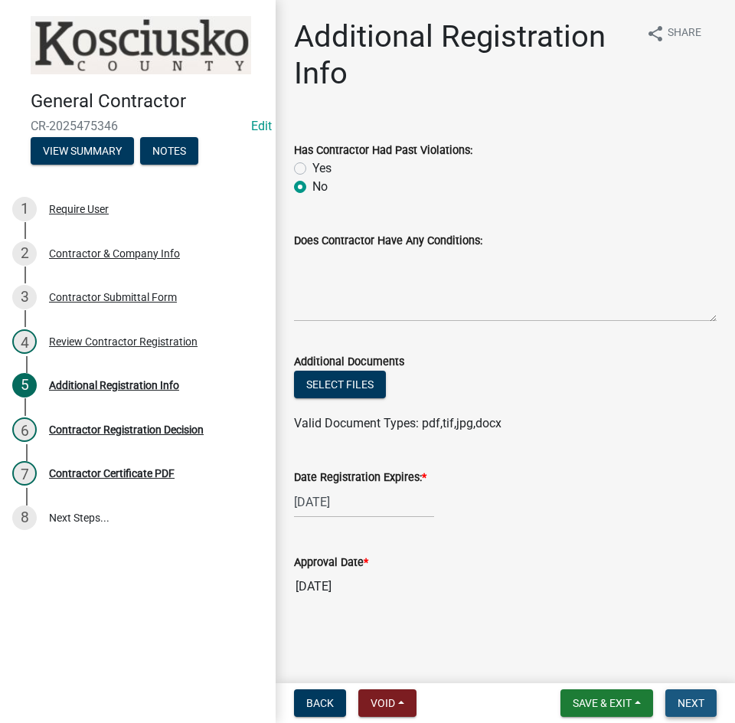
click at [683, 700] on span "Next" at bounding box center [691, 703] width 27 height 12
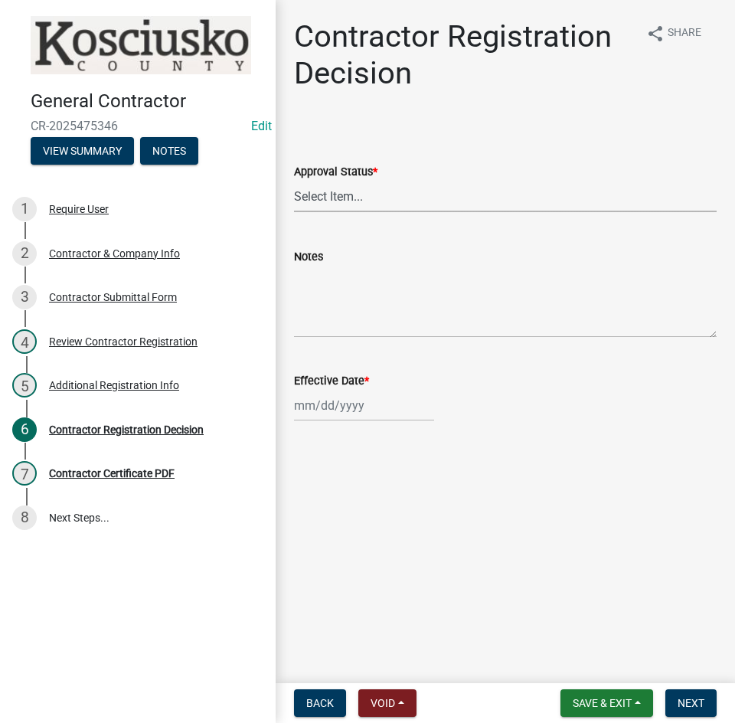
click at [322, 198] on select "Select Item... Approved Denied" at bounding box center [505, 196] width 423 height 31
click at [294, 181] on select "Select Item... Approved Denied" at bounding box center [505, 196] width 423 height 31
select select "8e4351d7-4ebf-4714-a7c9-c8187f00e083"
click at [393, 405] on div at bounding box center [364, 405] width 140 height 31
select select "9"
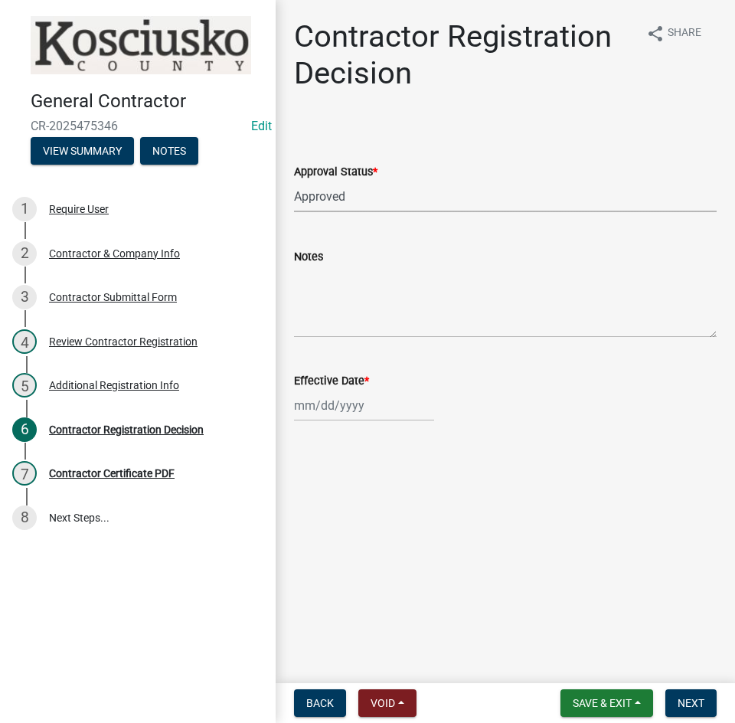
select select "2025"
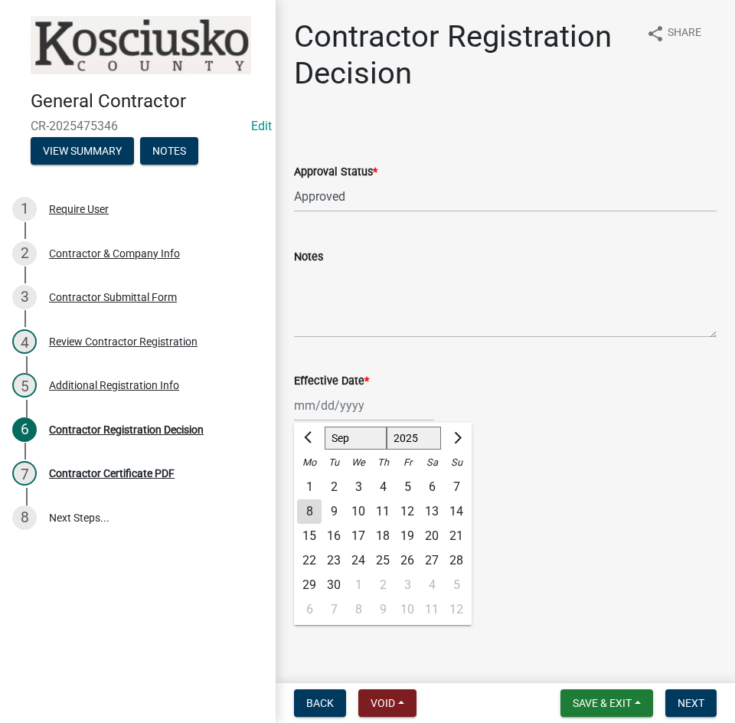
click at [305, 508] on div "8" at bounding box center [309, 511] width 24 height 24
type input "09/08/2025"
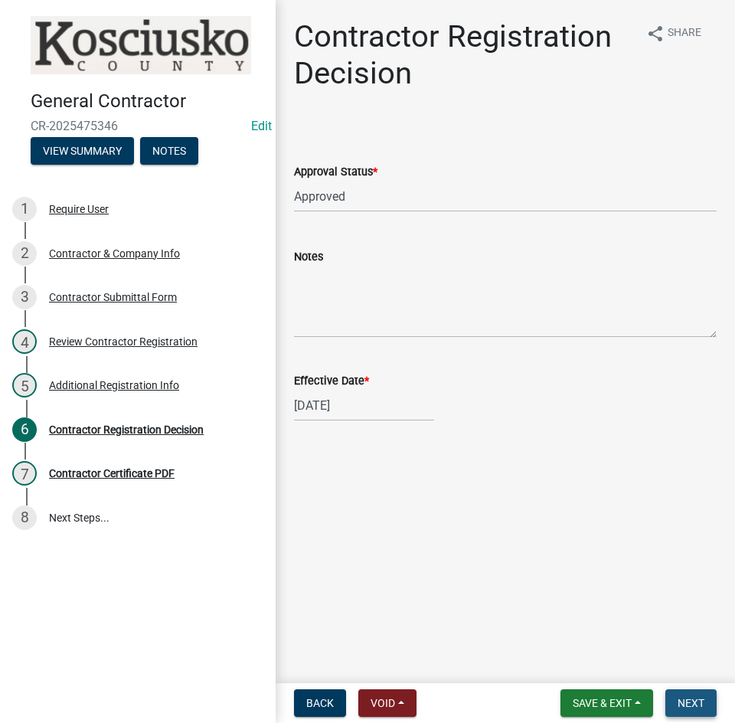
click at [697, 701] on span "Next" at bounding box center [691, 703] width 27 height 12
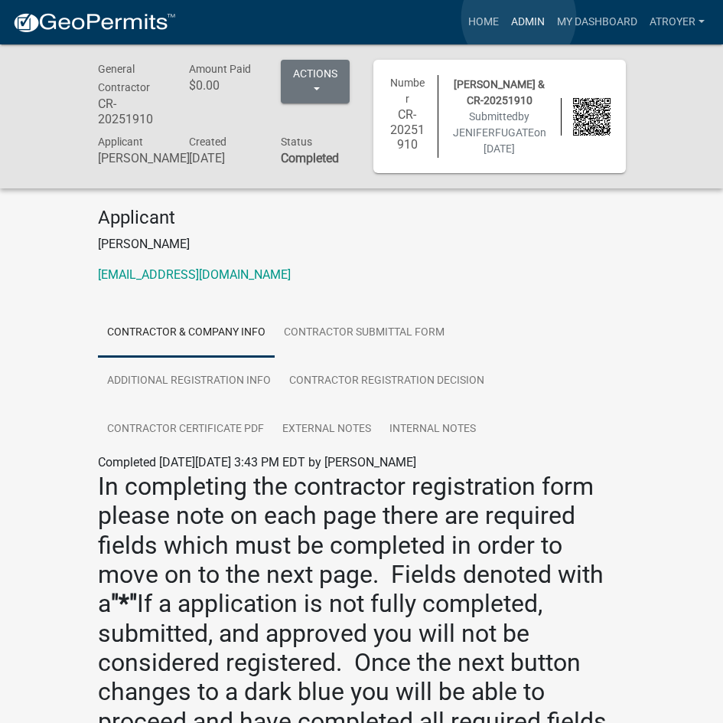
click at [519, 18] on link "Admin" at bounding box center [528, 22] width 46 height 29
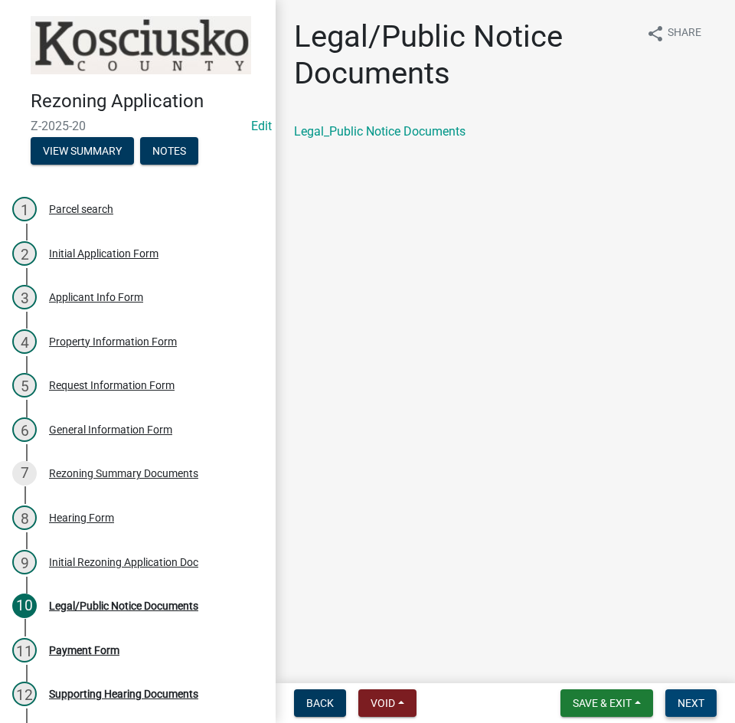
click at [678, 700] on span "Next" at bounding box center [691, 703] width 27 height 12
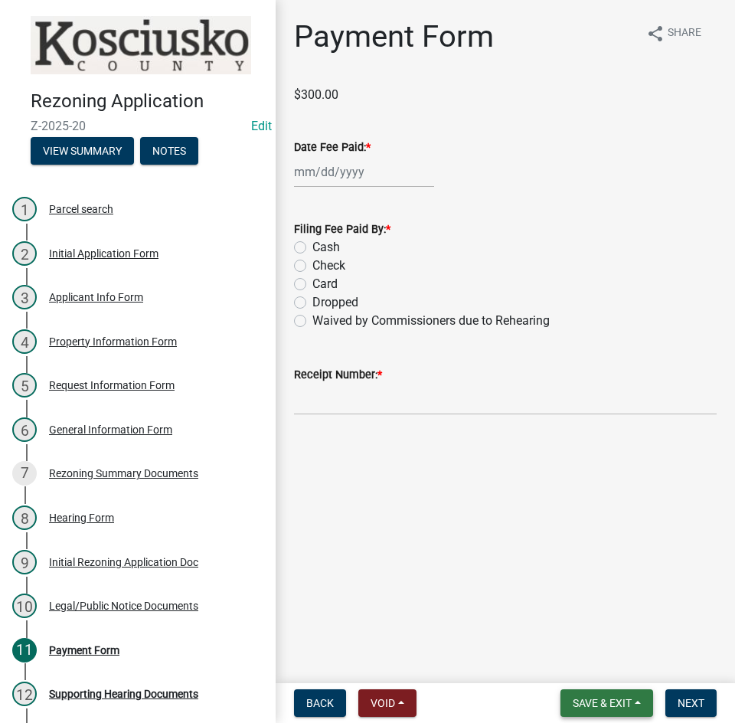
click at [600, 701] on span "Save & Exit" at bounding box center [602, 703] width 59 height 12
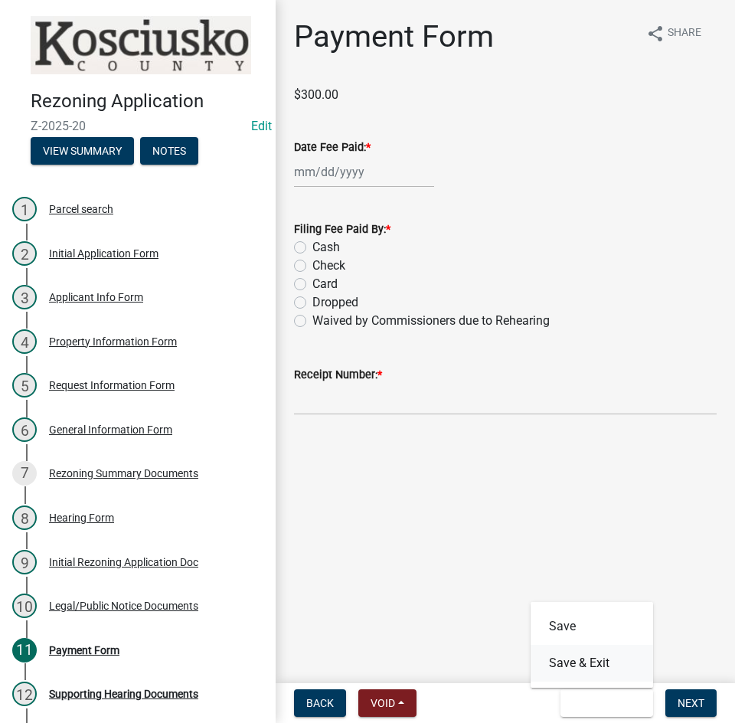
click at [596, 661] on button "Save & Exit" at bounding box center [592, 663] width 122 height 37
